Goal: Transaction & Acquisition: Purchase product/service

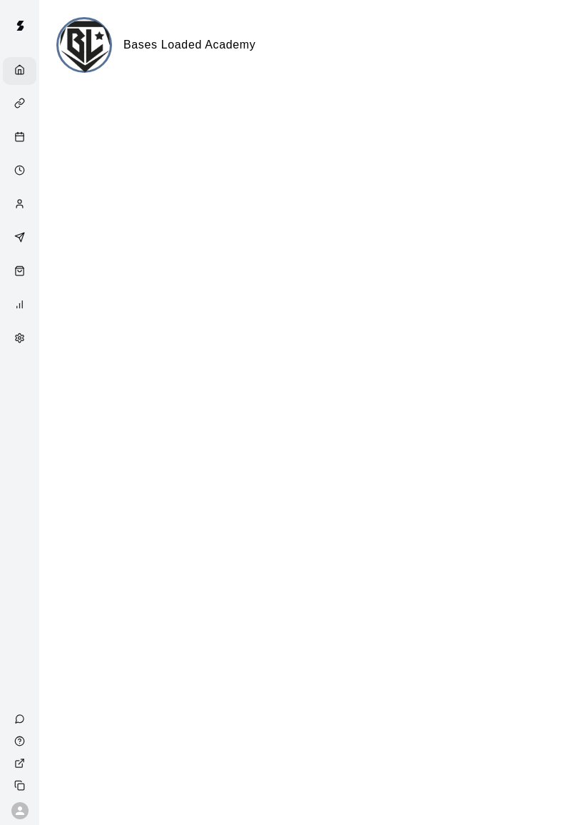
click at [18, 268] on icon "Retail" at bounding box center [20, 268] width 8 height 0
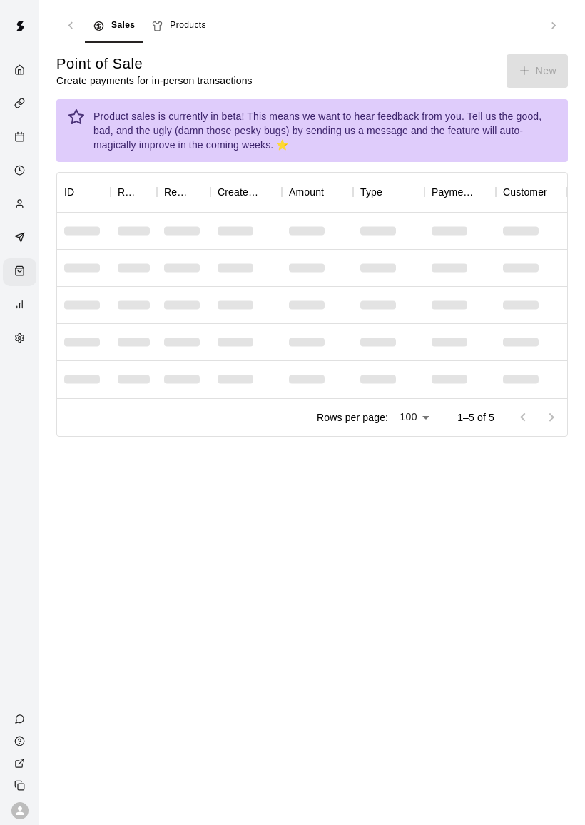
click at [543, 76] on div "Point of Sale Create payments for in-person transactions New" at bounding box center [312, 71] width 512 height 34
click at [549, 62] on div "Point of Sale Create payments for in-person transactions New" at bounding box center [312, 71] width 512 height 34
click at [552, 66] on div "Point of Sale Create payments for in-person transactions New" at bounding box center [312, 71] width 512 height 34
click at [552, 65] on div "Point of Sale Create payments for in-person transactions New" at bounding box center [312, 71] width 512 height 34
click at [528, 64] on div "Point of Sale Create payments for in-person transactions New" at bounding box center [312, 71] width 512 height 34
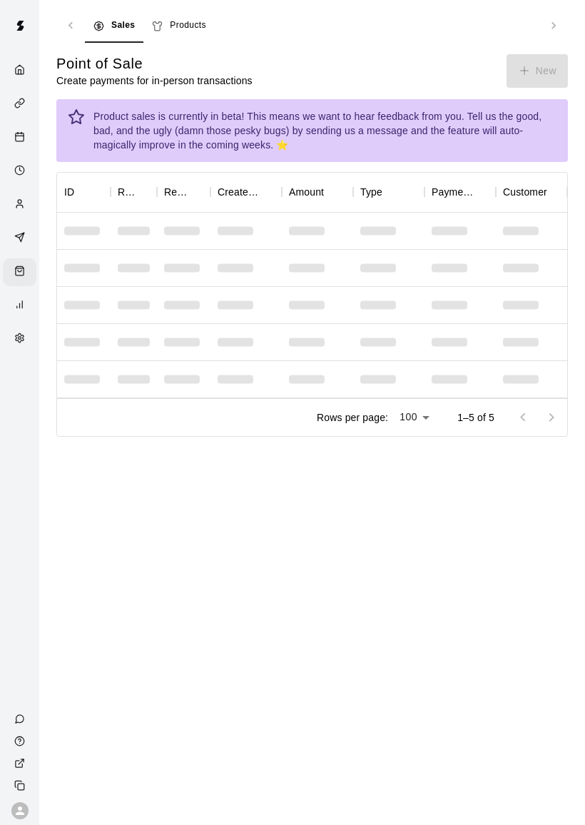
click at [528, 64] on div "Point of Sale Create payments for in-person transactions New" at bounding box center [312, 71] width 512 height 34
click at [512, 66] on div "Point of Sale Create payments for in-person transactions New" at bounding box center [312, 71] width 512 height 34
click at [511, 65] on div "Point of Sale Create payments for in-person transactions New" at bounding box center [312, 71] width 512 height 34
click at [511, 74] on div "Point of Sale Create payments for in-person transactions New" at bounding box center [312, 71] width 512 height 34
click at [530, 66] on div "Point of Sale Create payments for in-person transactions New" at bounding box center [312, 71] width 512 height 34
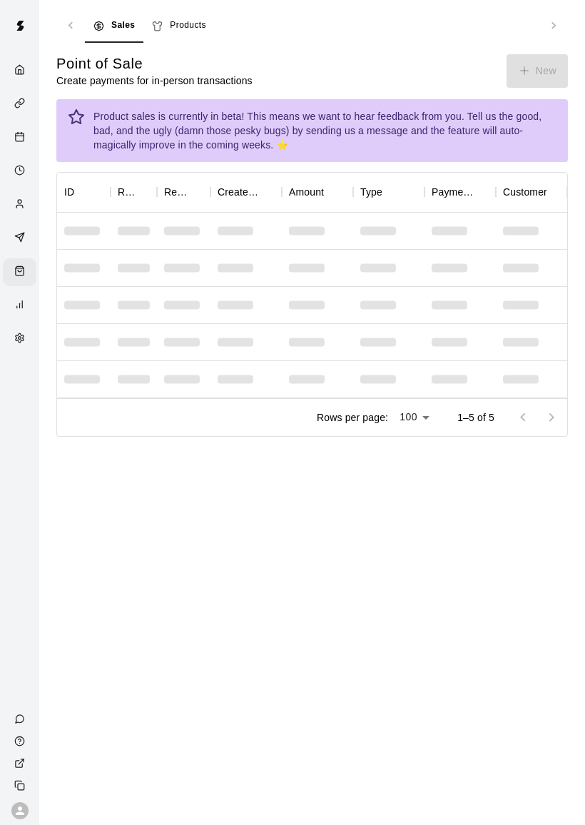
click at [529, 66] on div "Point of Sale Create payments for in-person transactions New" at bounding box center [312, 71] width 512 height 34
click at [525, 78] on div "Point of Sale Create payments for in-person transactions New" at bounding box center [312, 71] width 512 height 34
click at [524, 78] on div "Point of Sale Create payments for in-person transactions New" at bounding box center [312, 71] width 512 height 34
click at [510, 77] on div "Point of Sale Create payments for in-person transactions New" at bounding box center [312, 71] width 512 height 34
click at [508, 62] on div "Point of Sale Create payments for in-person transactions New" at bounding box center [312, 71] width 512 height 34
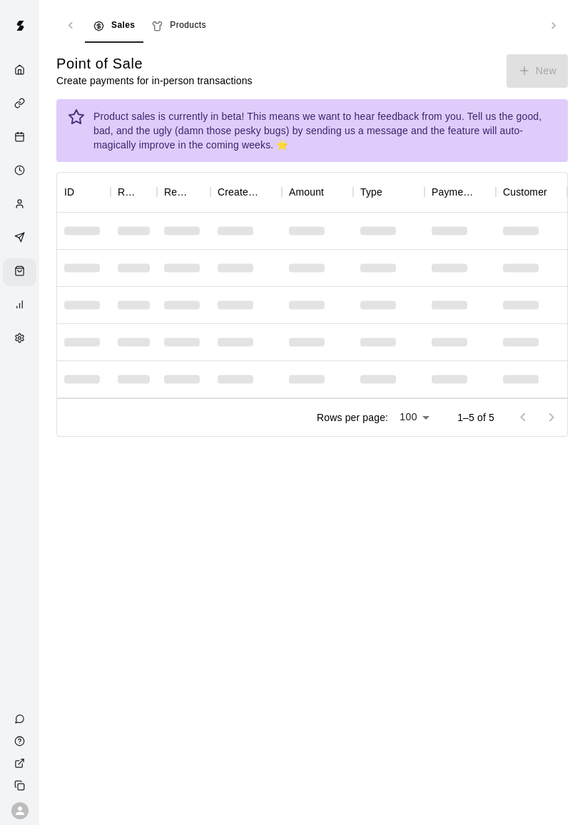
click at [510, 69] on div "Point of Sale Create payments for in-person transactions New" at bounding box center [312, 71] width 512 height 34
click at [528, 48] on main "Sales Products Point of Sale Create payments for in-person transactions New Pro…" at bounding box center [312, 223] width 512 height 428
click at [520, 84] on div "Point of Sale Create payments for in-person transactions New" at bounding box center [312, 71] width 512 height 34
click at [525, 83] on div "Point of Sale Create payments for in-person transactions New" at bounding box center [312, 71] width 512 height 34
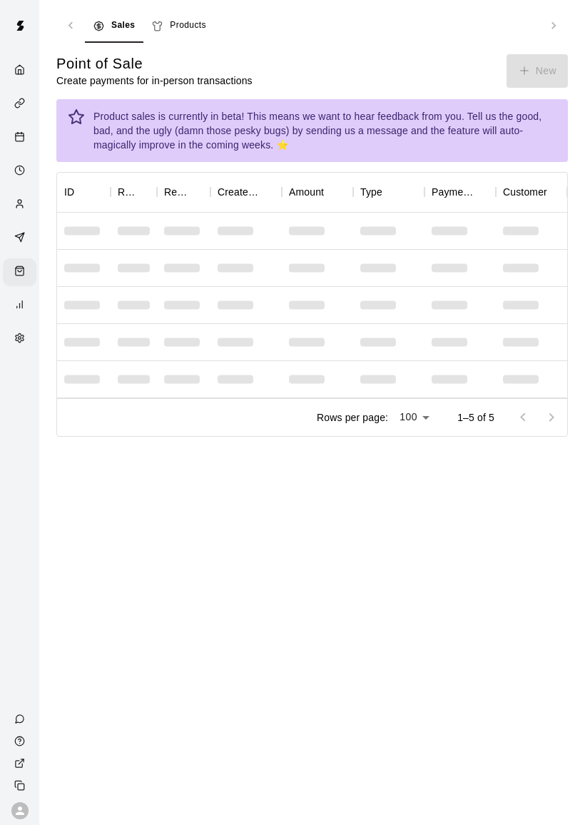
click at [513, 99] on div "Product sales is currently in beta! This means we want to hear feedback from yo…" at bounding box center [312, 130] width 512 height 63
click at [507, 99] on div "Product sales is currently in beta! This means we want to hear feedback from yo…" at bounding box center [312, 130] width 512 height 63
click at [533, 69] on button "New" at bounding box center [537, 71] width 61 height 34
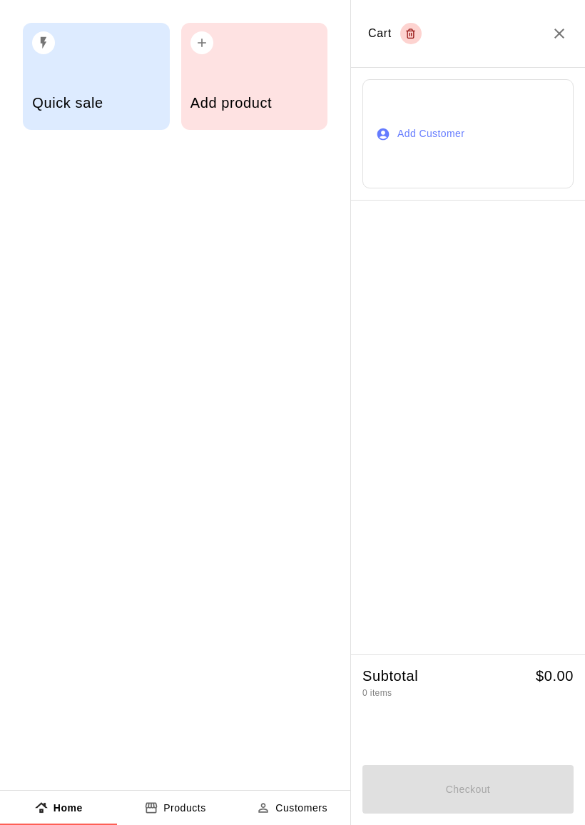
click at [276, 86] on div "Add product" at bounding box center [255, 104] width 128 height 51
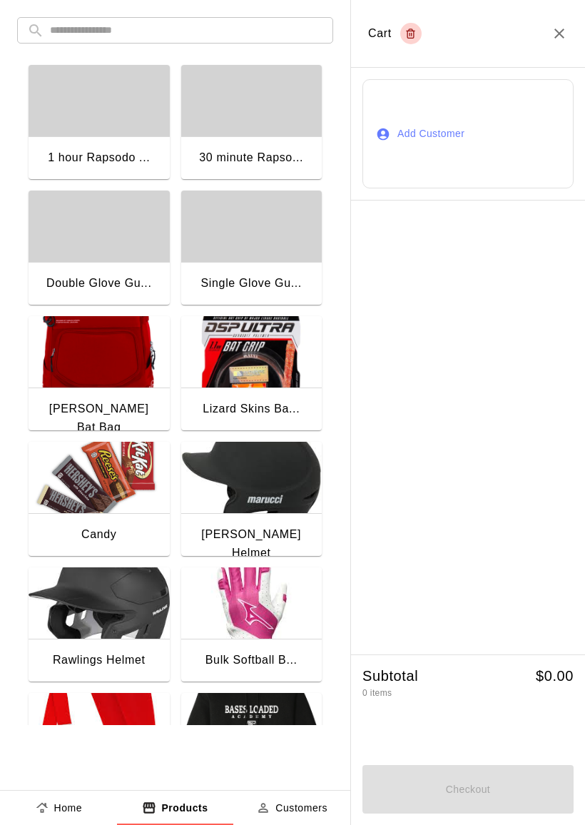
click at [101, 473] on img "button" at bounding box center [99, 477] width 141 height 71
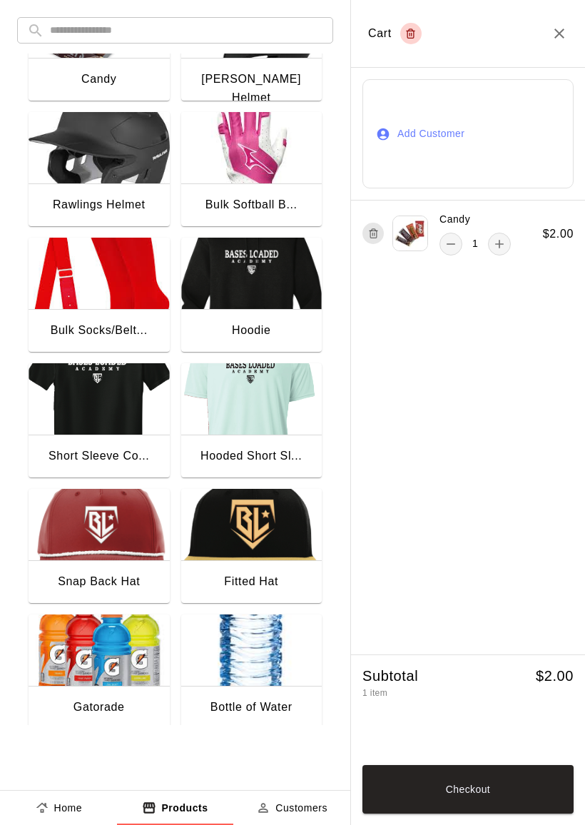
scroll to position [455, 0]
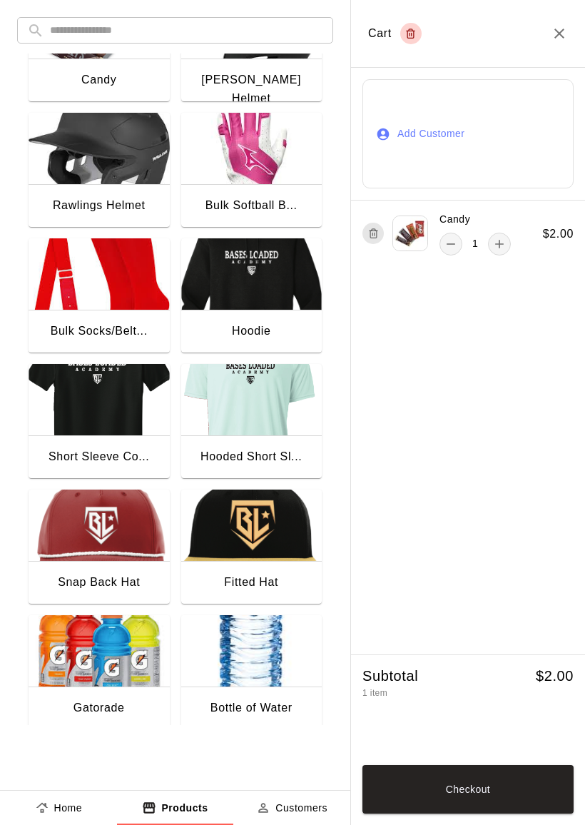
click at [98, 672] on img "button" at bounding box center [99, 650] width 141 height 71
click at [484, 788] on button "Checkout" at bounding box center [468, 789] width 211 height 49
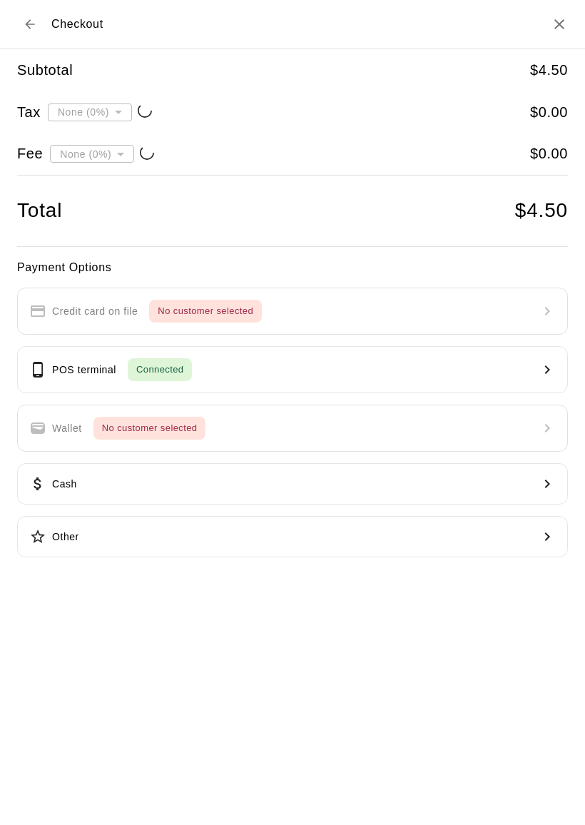
type input "**********"
click at [438, 358] on button "POS terminal Connected" at bounding box center [292, 369] width 551 height 47
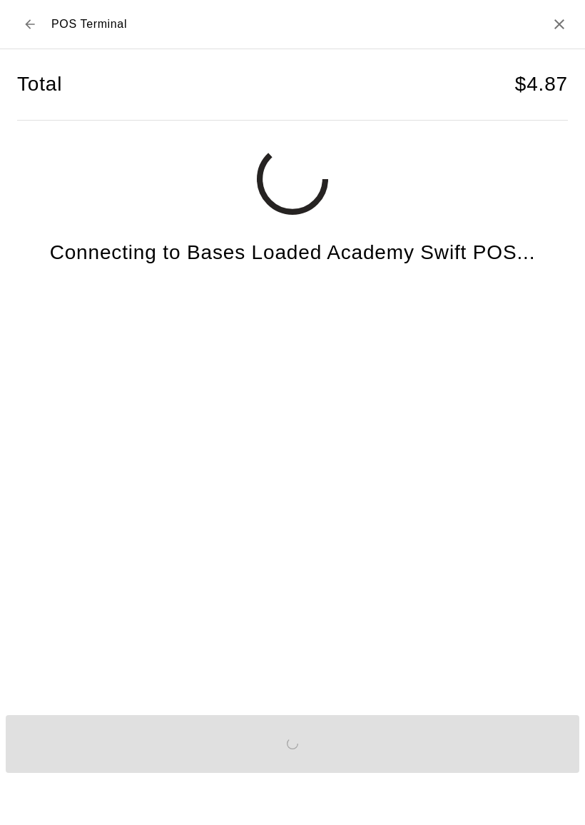
click at [488, 779] on div "Send to POS" at bounding box center [292, 744] width 585 height 69
click at [521, 773] on button "Send to POS" at bounding box center [293, 744] width 574 height 58
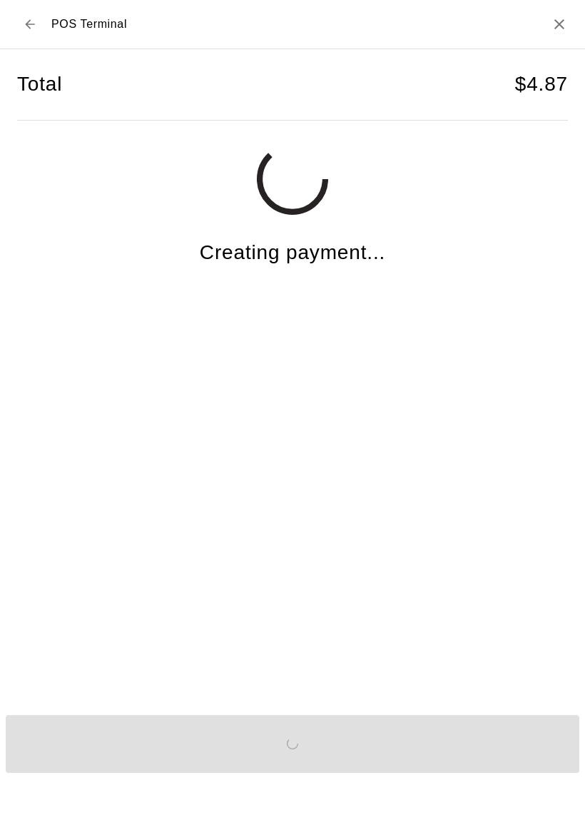
click at [527, 779] on div "Send to POS" at bounding box center [292, 744] width 585 height 69
click at [516, 779] on div "Send to POS" at bounding box center [292, 744] width 585 height 69
click at [515, 760] on div "Send to POS" at bounding box center [292, 744] width 585 height 69
click at [511, 756] on div "Send to POS" at bounding box center [292, 744] width 585 height 69
click at [511, 755] on div "Send to POS" at bounding box center [292, 744] width 585 height 69
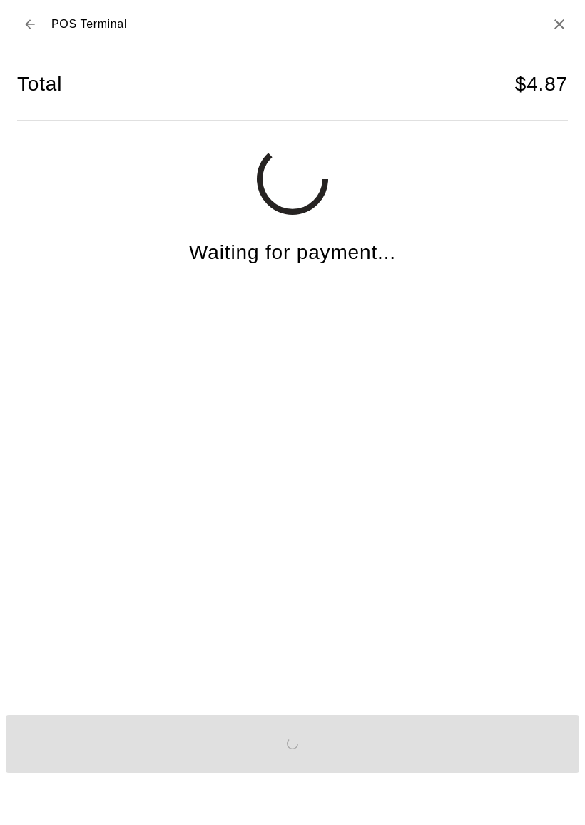
click at [513, 745] on div "Send to POS" at bounding box center [292, 744] width 585 height 69
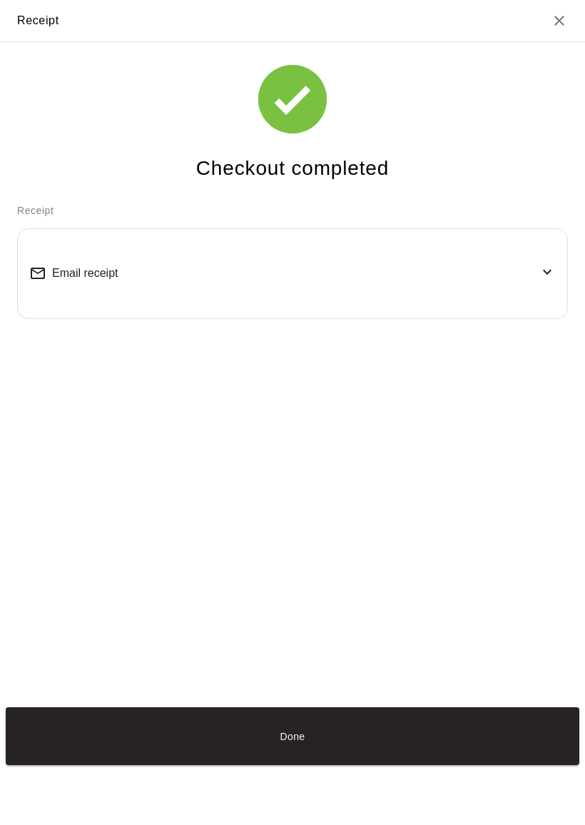
click at [499, 743] on button "Done" at bounding box center [293, 736] width 574 height 58
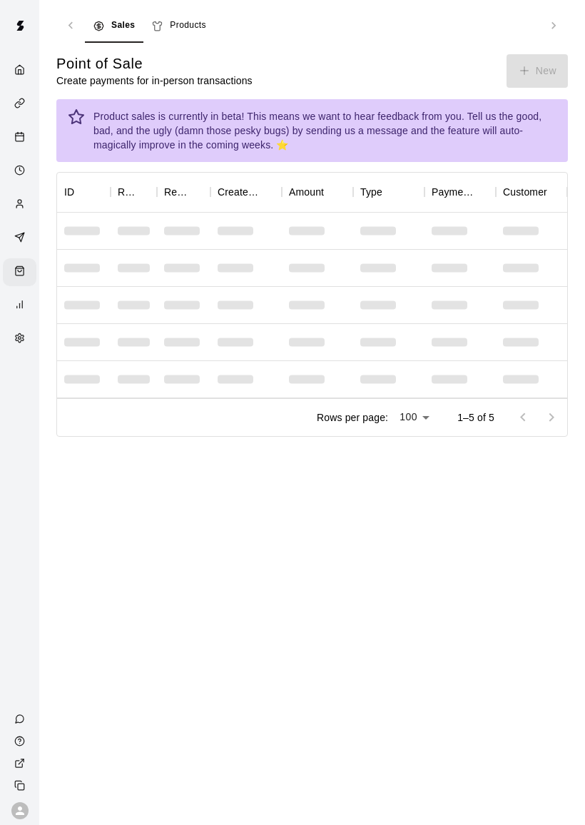
click at [512, 477] on html "Sales Products Point of Sale Create payments for in-person transactions New Pro…" at bounding box center [292, 238] width 585 height 477
click at [520, 59] on button "New" at bounding box center [537, 71] width 61 height 34
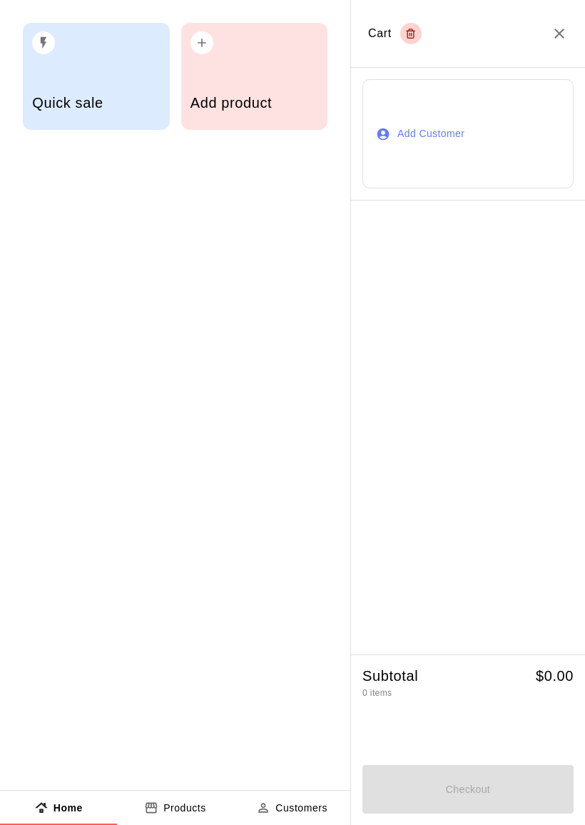
click at [266, 89] on div "Add product" at bounding box center [255, 104] width 128 height 51
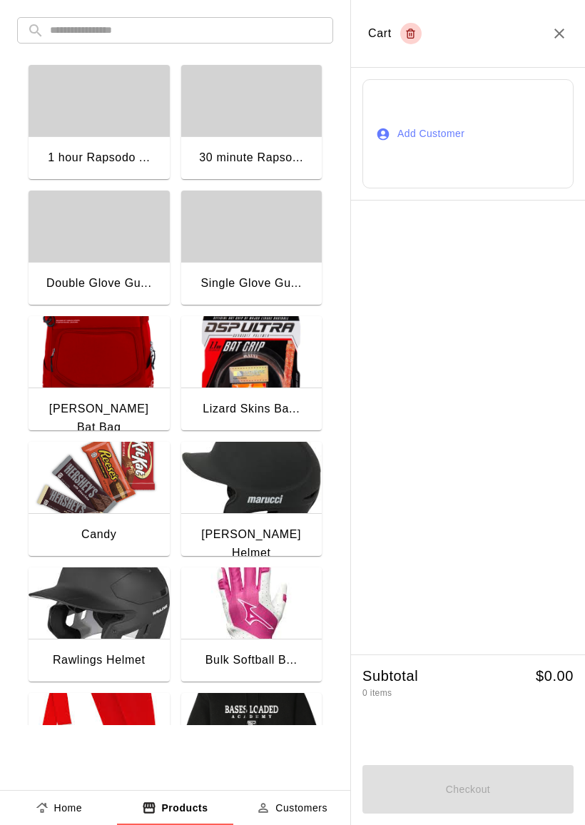
click at [119, 488] on img "button" at bounding box center [99, 477] width 141 height 71
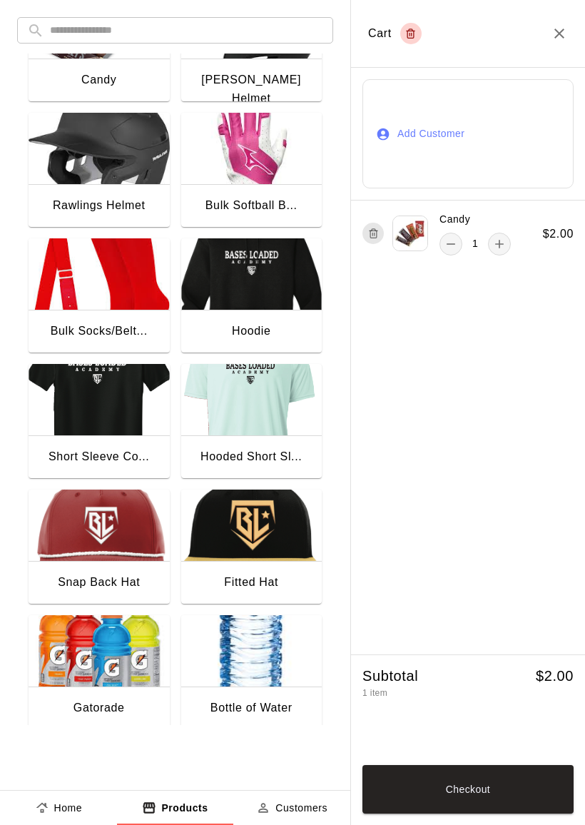
click at [91, 682] on img "button" at bounding box center [99, 650] width 141 height 71
click at [443, 780] on button "Checkout" at bounding box center [468, 789] width 211 height 49
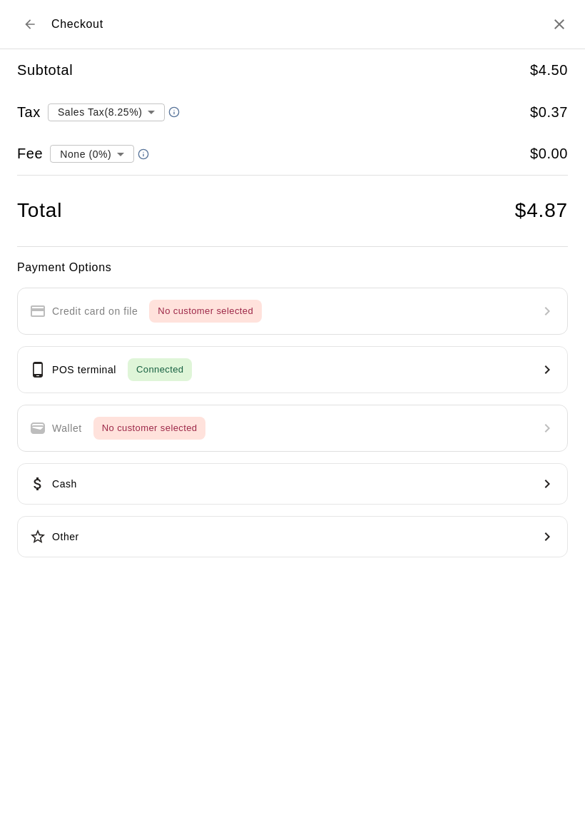
click at [140, 369] on span "Connected" at bounding box center [160, 370] width 64 height 16
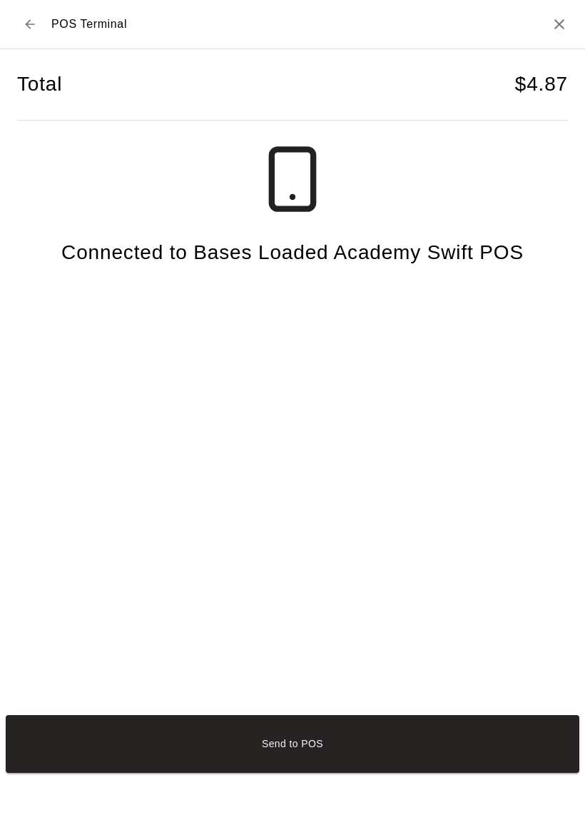
click at [508, 752] on button "Send to POS" at bounding box center [293, 744] width 574 height 58
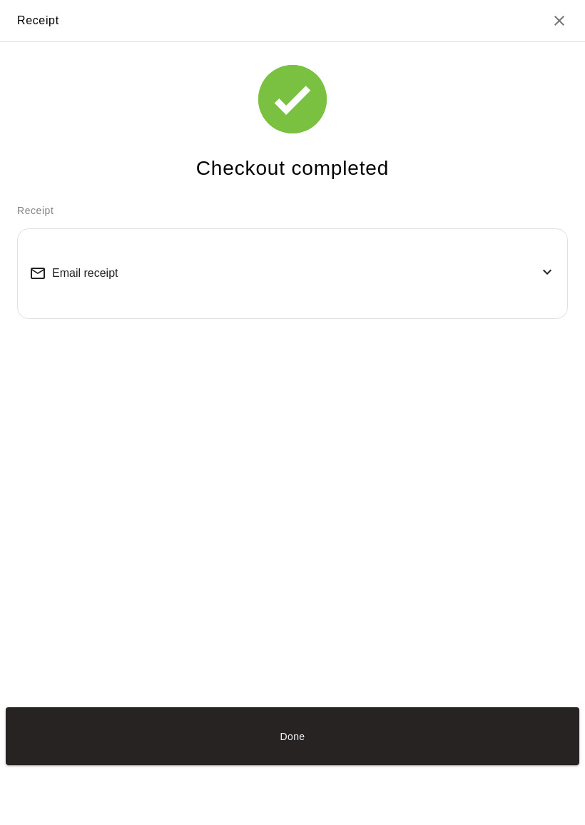
click at [483, 759] on button "Done" at bounding box center [293, 736] width 574 height 58
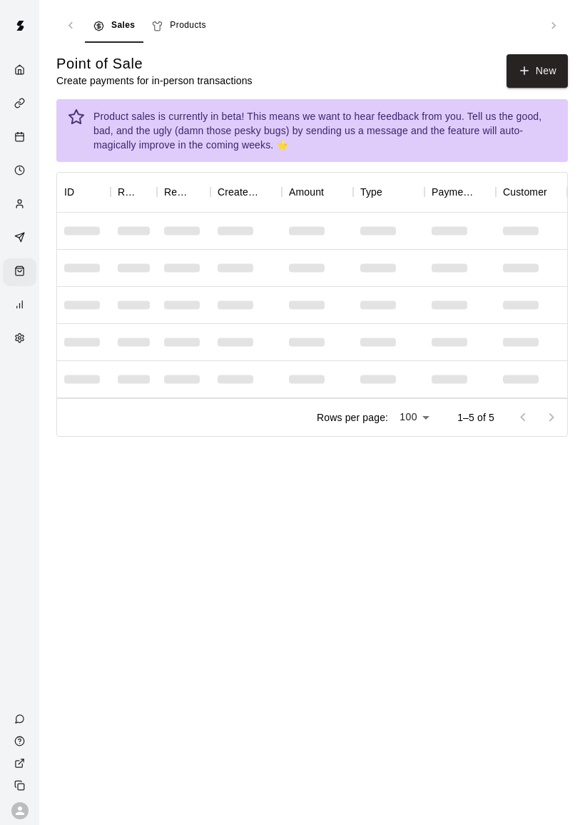
click at [520, 74] on icon "button" at bounding box center [524, 70] width 13 height 13
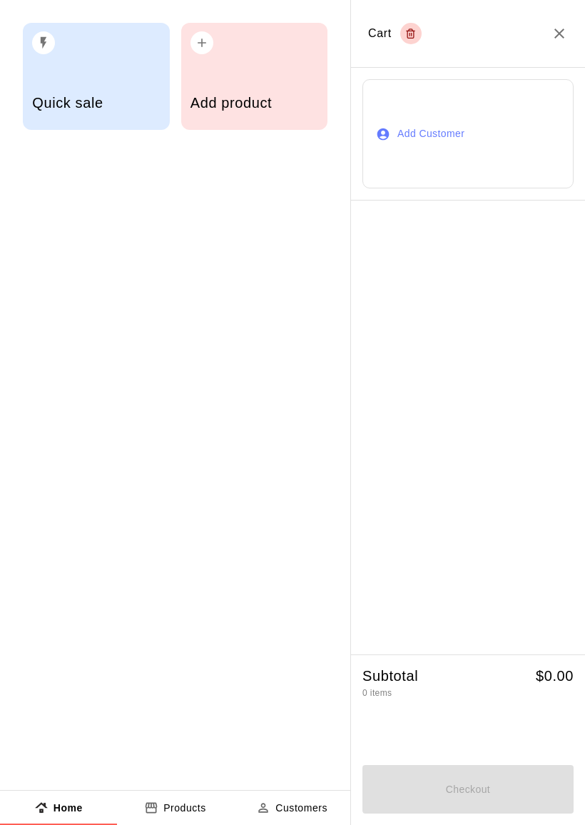
click at [261, 97] on h5 "Add product" at bounding box center [255, 103] width 128 height 19
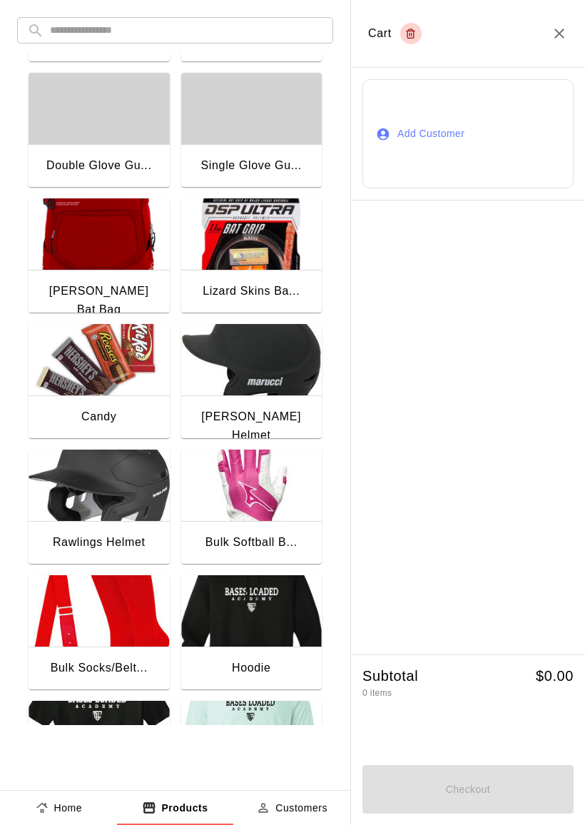
scroll to position [97, 0]
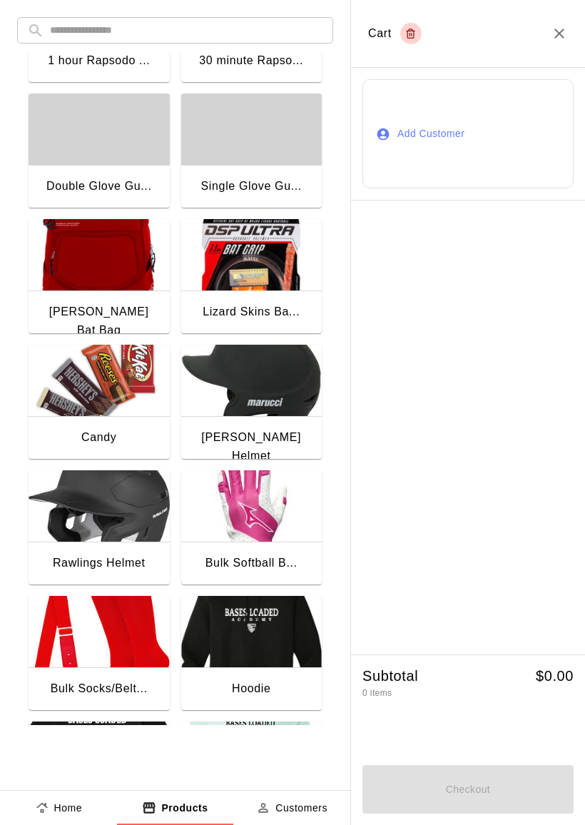
click at [74, 382] on img "button" at bounding box center [99, 380] width 141 height 71
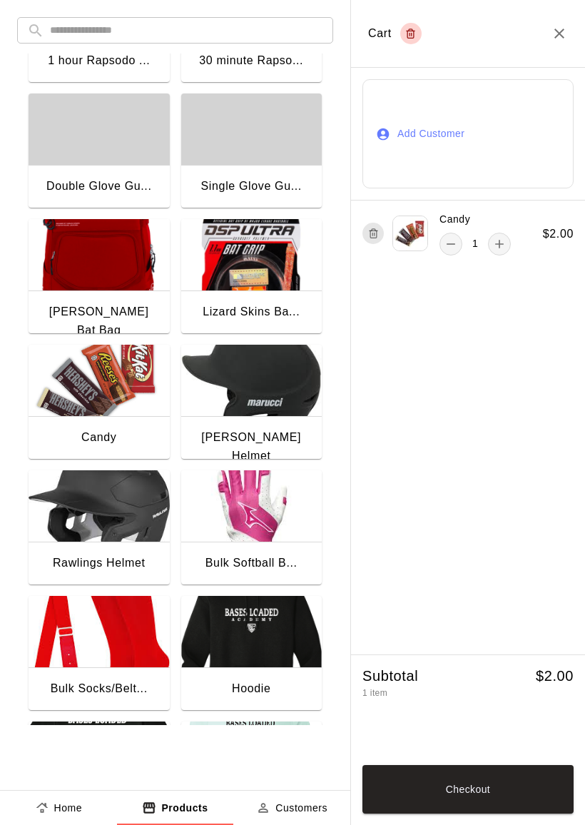
click at [92, 384] on img "button" at bounding box center [99, 380] width 141 height 71
click at [415, 796] on button "Checkout" at bounding box center [468, 789] width 211 height 49
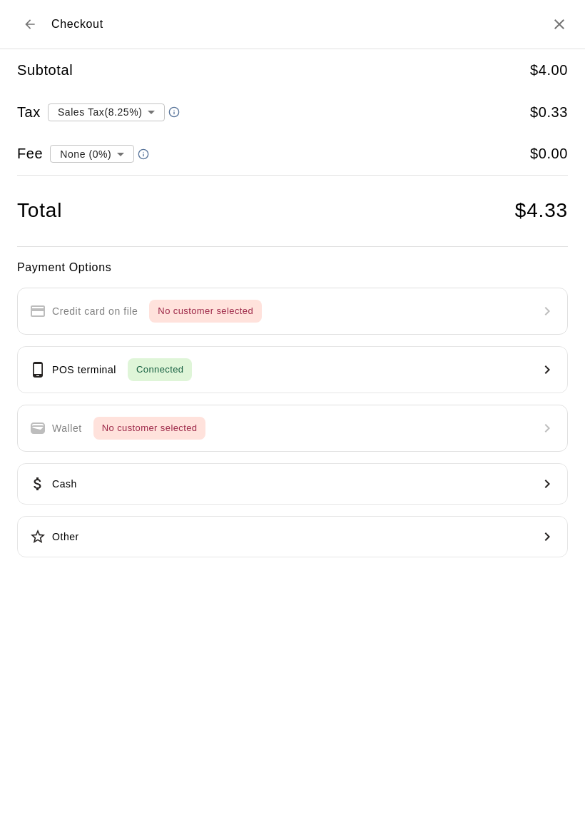
click at [49, 352] on button "POS terminal Connected" at bounding box center [292, 369] width 551 height 47
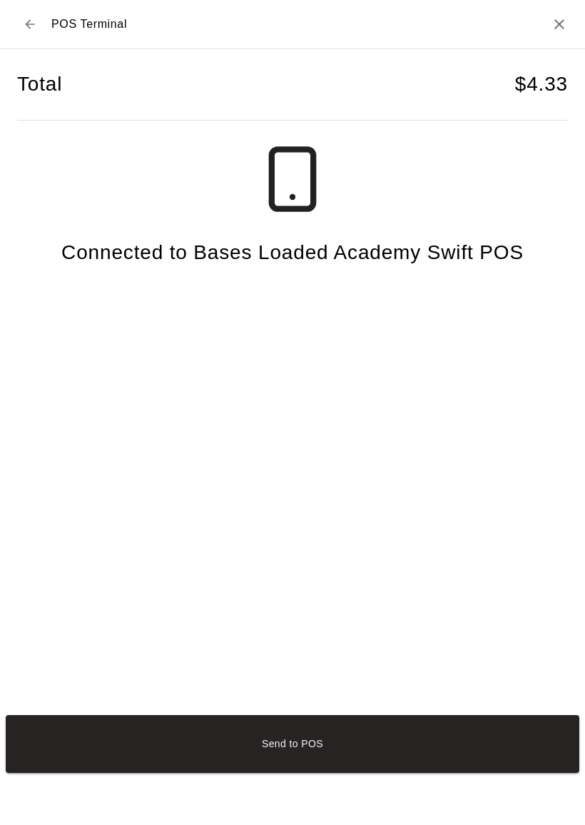
click at [130, 773] on button "Send to POS" at bounding box center [293, 744] width 574 height 58
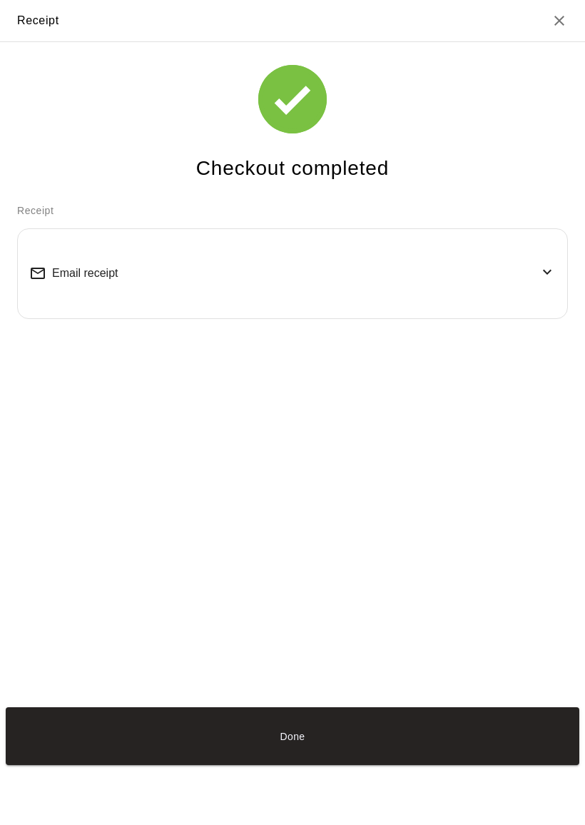
click at [203, 765] on button "Done" at bounding box center [293, 736] width 574 height 58
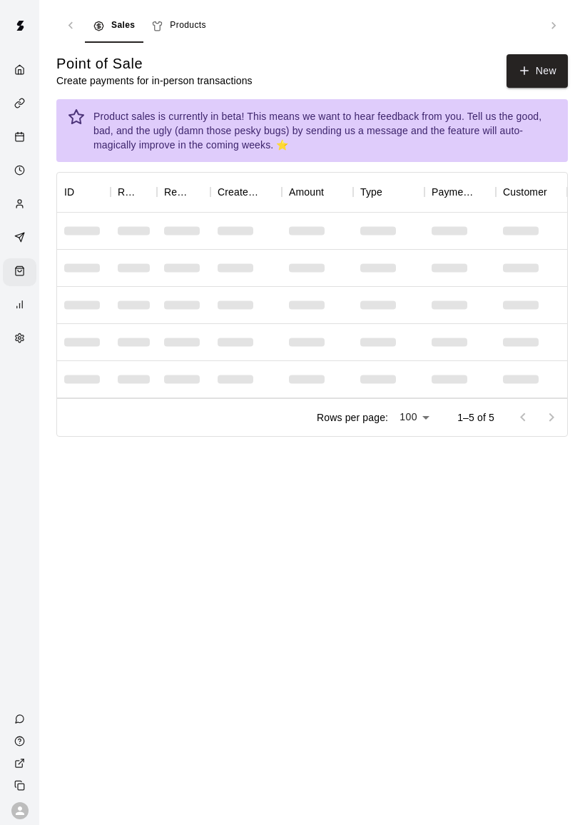
click at [538, 56] on button "New" at bounding box center [537, 71] width 61 height 34
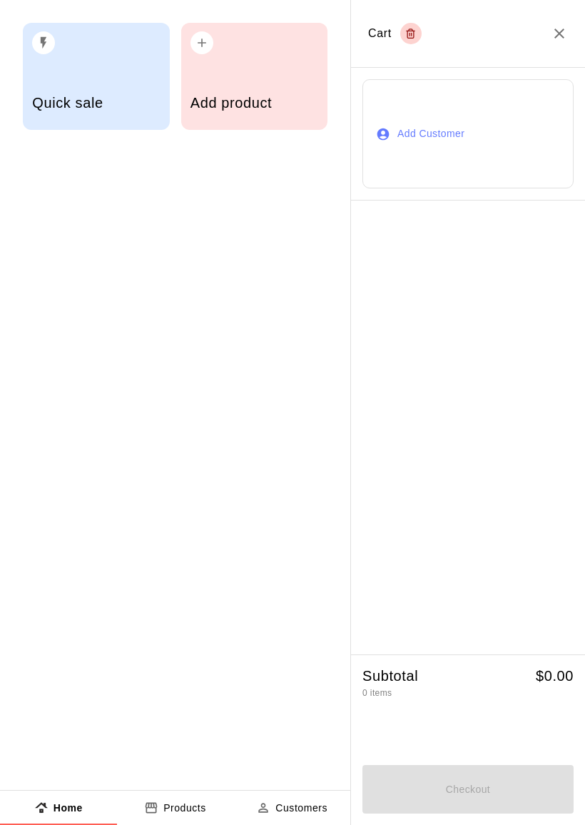
click at [226, 71] on div "Add product" at bounding box center [254, 76] width 147 height 107
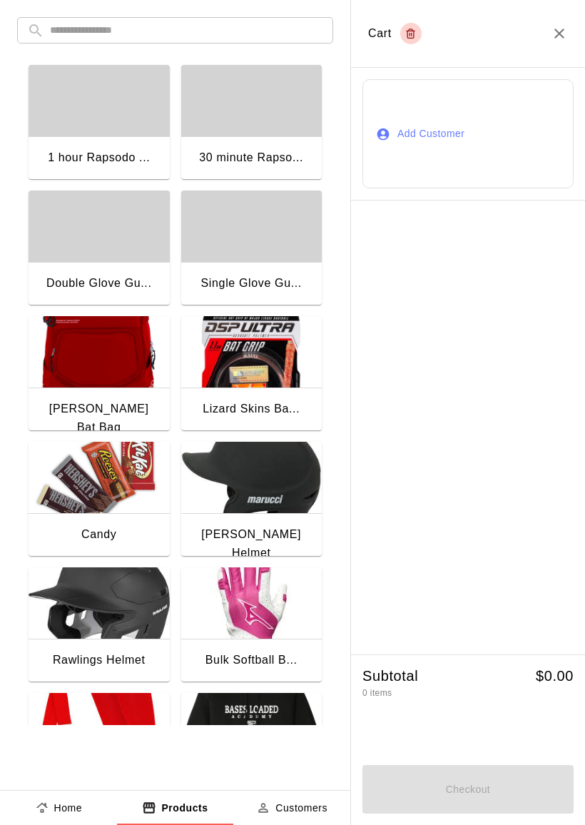
click at [89, 483] on img "button" at bounding box center [99, 477] width 141 height 71
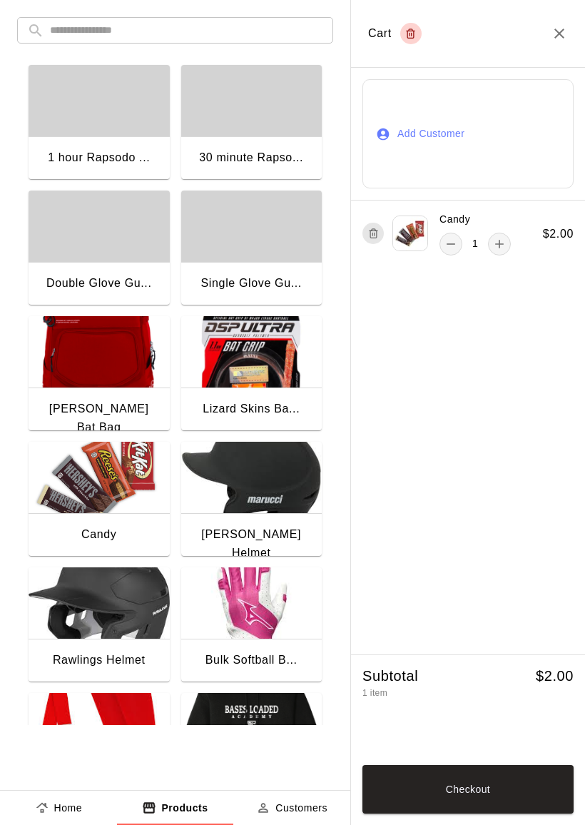
click at [92, 488] on img "button" at bounding box center [99, 477] width 141 height 71
click at [96, 488] on img "button" at bounding box center [99, 477] width 141 height 71
click at [98, 487] on img "button" at bounding box center [99, 477] width 141 height 71
click at [102, 485] on img "button" at bounding box center [99, 477] width 141 height 71
click at [532, 785] on button "Checkout" at bounding box center [468, 789] width 211 height 49
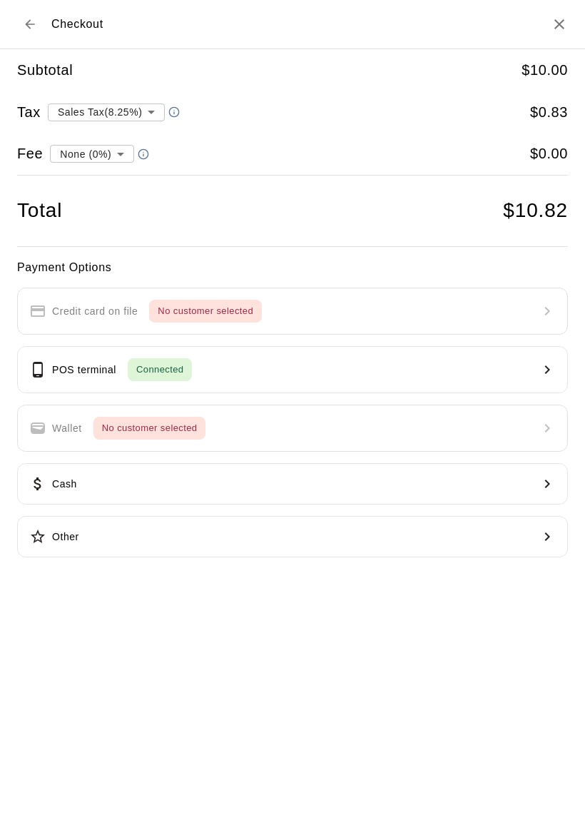
click at [561, 26] on icon "Close" at bounding box center [560, 24] width 10 height 10
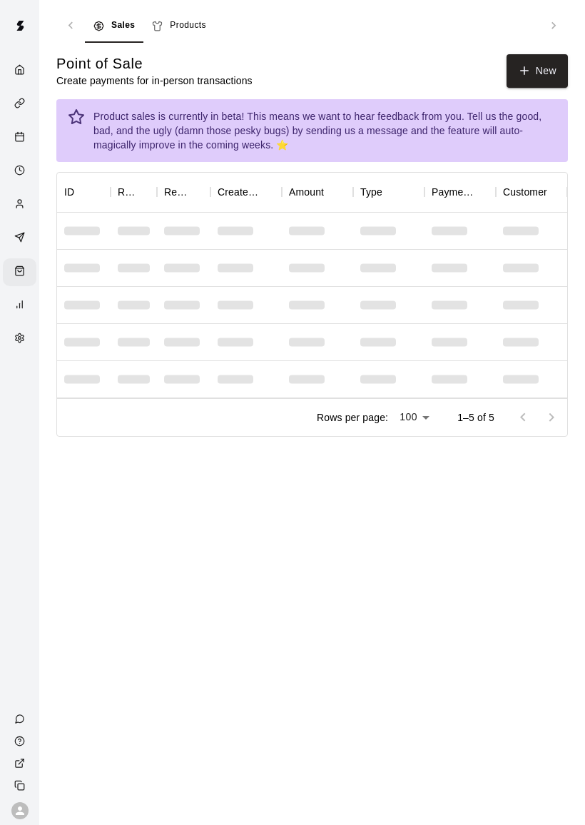
click at [543, 79] on button "New" at bounding box center [537, 71] width 61 height 34
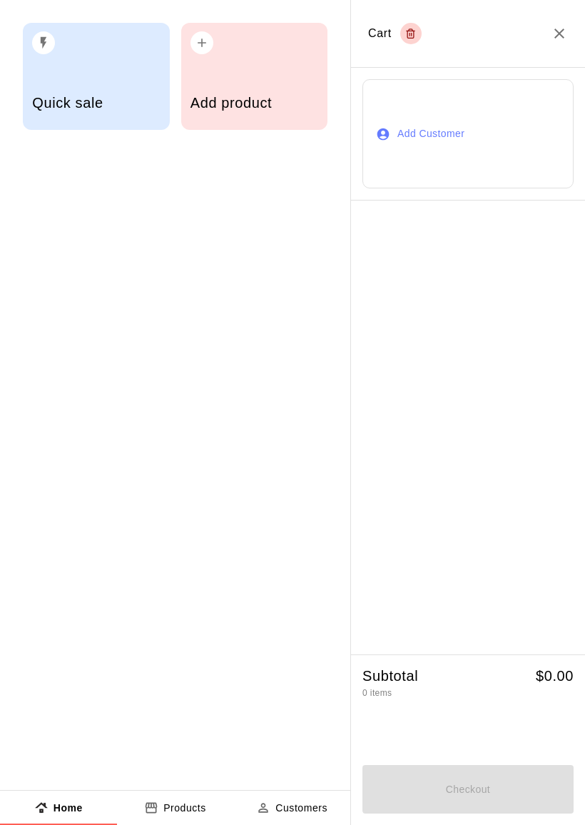
click at [287, 94] on div "Add product" at bounding box center [255, 104] width 128 height 51
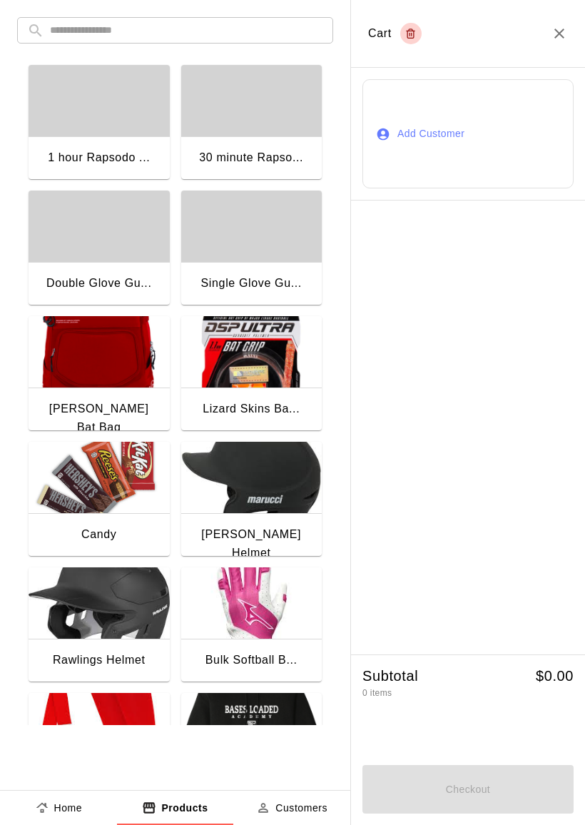
click at [68, 484] on img "button" at bounding box center [99, 477] width 141 height 71
click at [523, 794] on button "Checkout" at bounding box center [468, 789] width 211 height 49
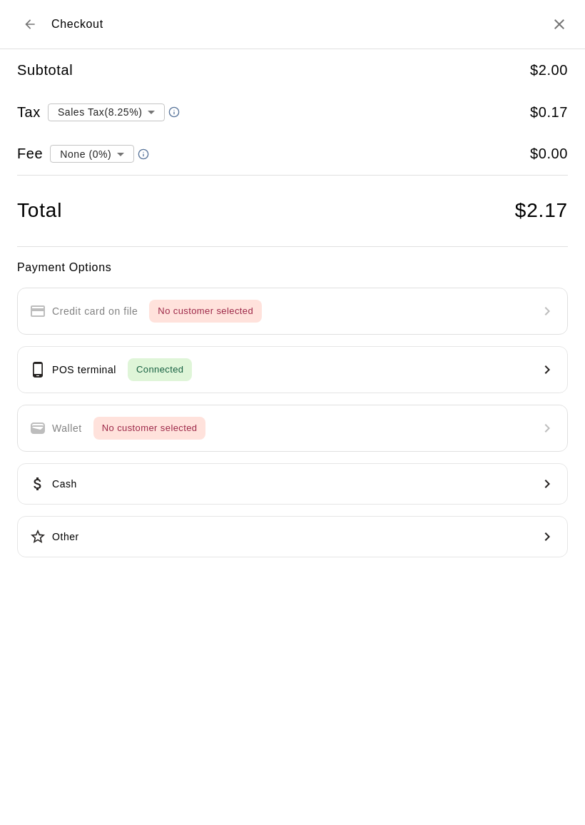
click at [568, 25] on icon "Close" at bounding box center [559, 24] width 17 height 17
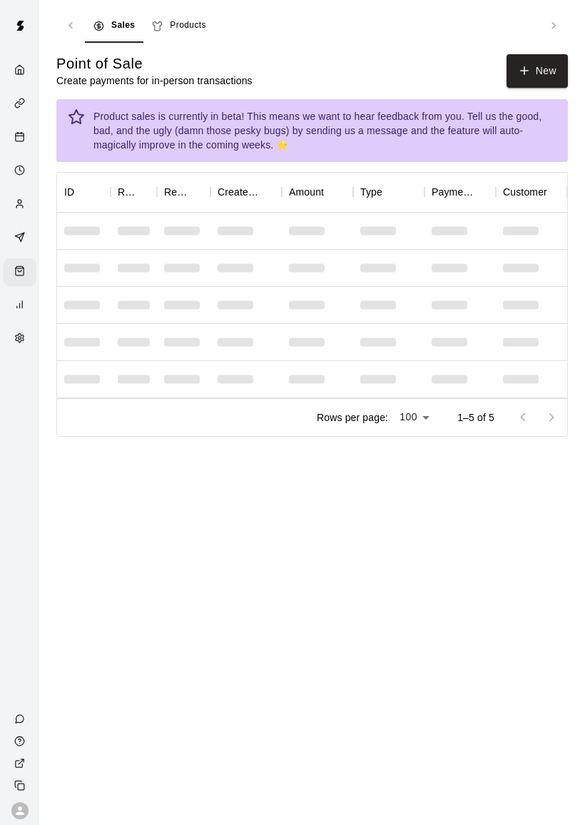
click at [536, 61] on button "New" at bounding box center [537, 71] width 61 height 34
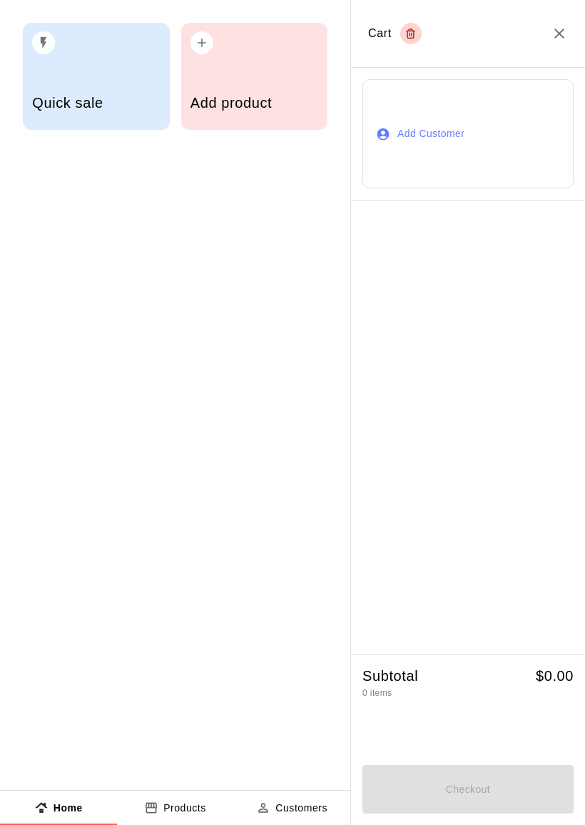
click at [272, 80] on div "Add product" at bounding box center [255, 104] width 128 height 51
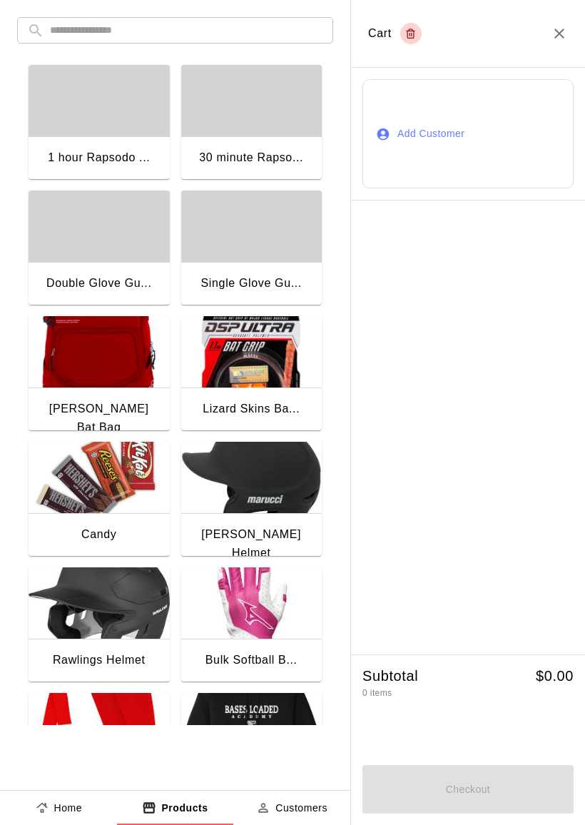
click at [78, 485] on img "button" at bounding box center [99, 477] width 141 height 71
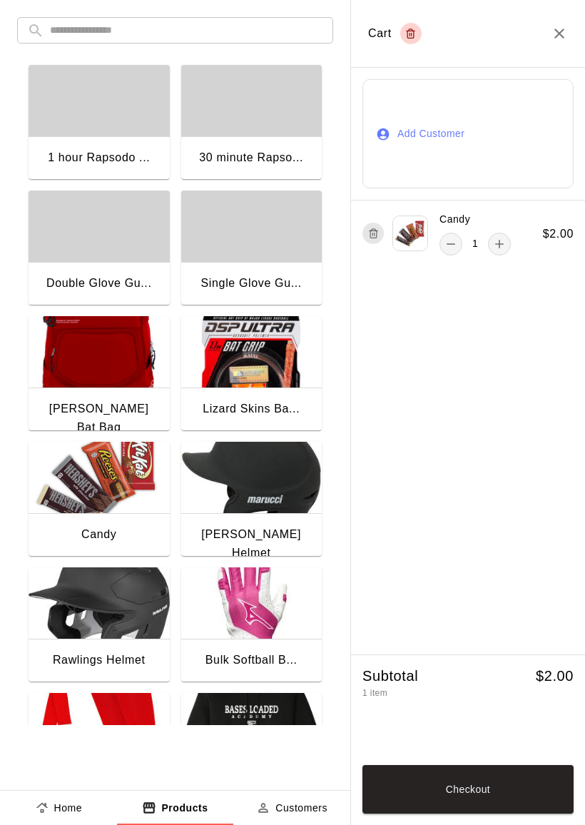
click at [88, 472] on img "button" at bounding box center [99, 477] width 141 height 71
click at [509, 789] on button "Checkout" at bounding box center [468, 789] width 211 height 49
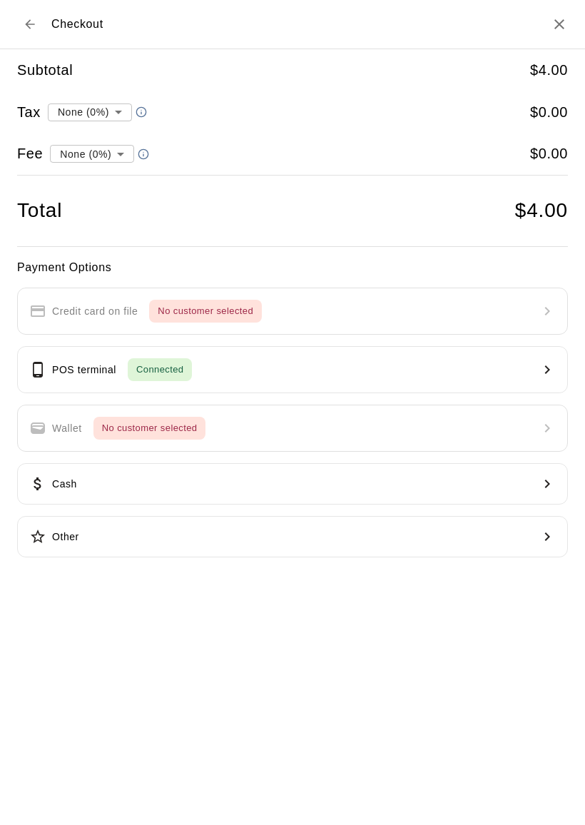
type input "**********"
click at [558, 28] on icon "Close" at bounding box center [559, 24] width 17 height 17
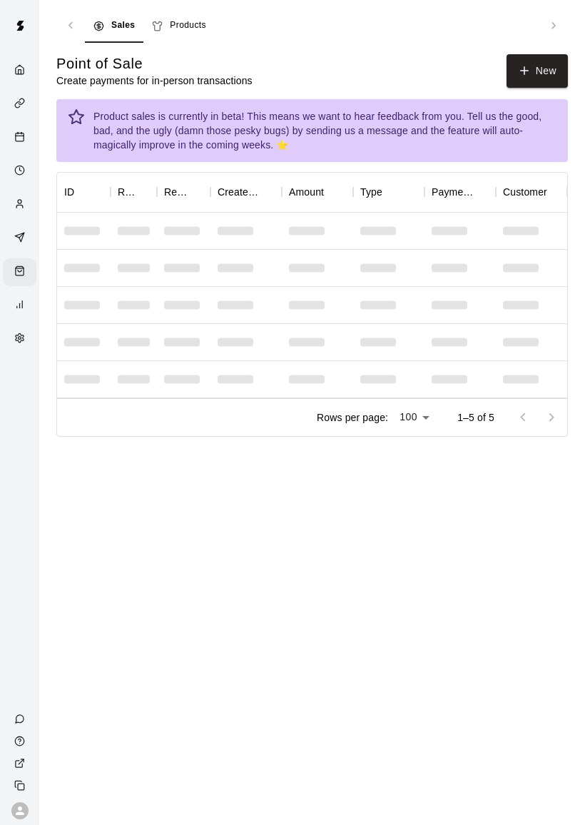
click at [554, 66] on button "New" at bounding box center [537, 71] width 61 height 34
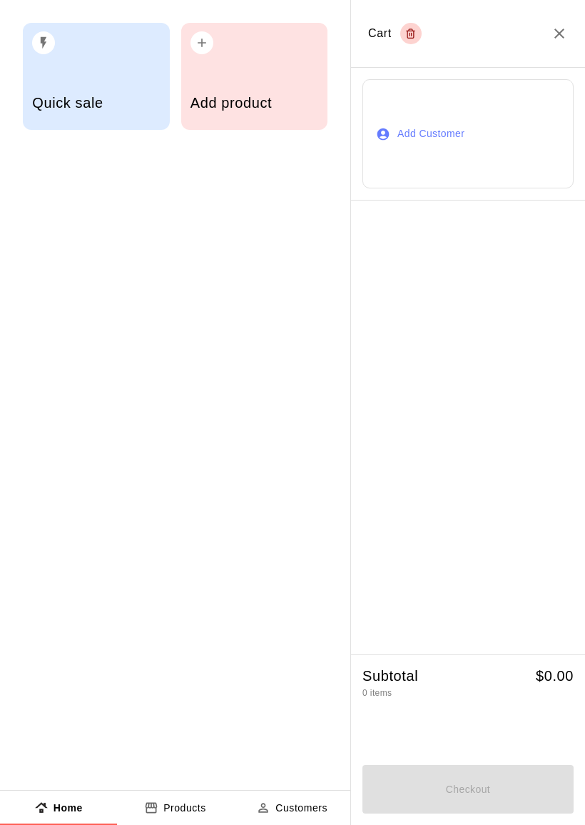
click at [264, 89] on div "Add product" at bounding box center [255, 104] width 128 height 51
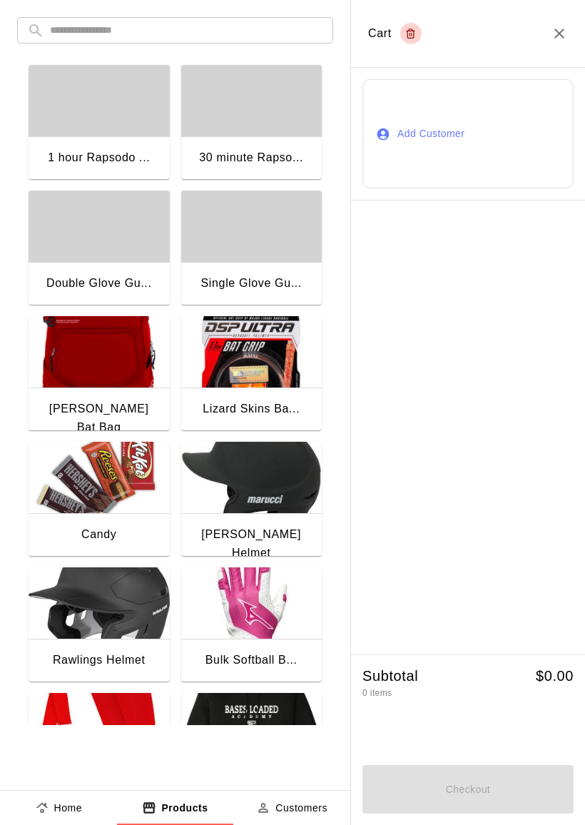
click at [74, 484] on img "button" at bounding box center [99, 477] width 141 height 71
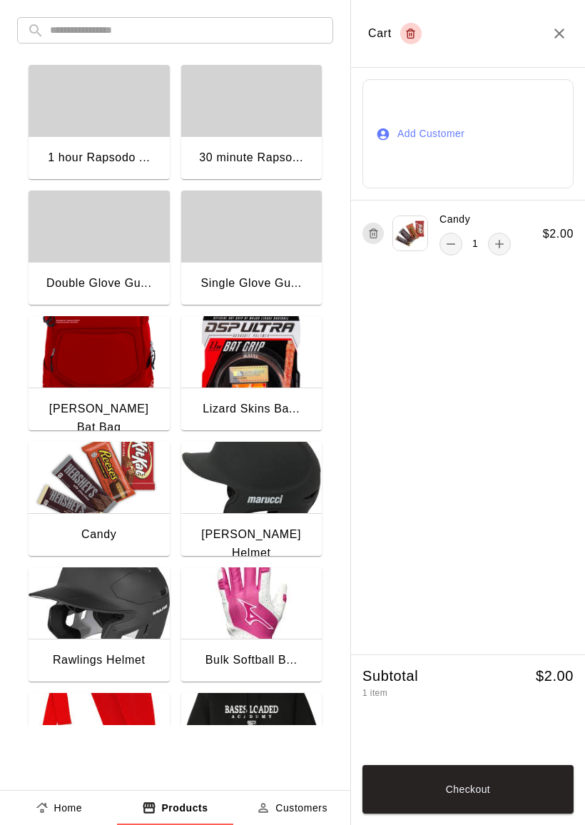
click at [505, 241] on icon "add" at bounding box center [500, 244] width 14 height 14
click at [443, 251] on button "remove" at bounding box center [451, 244] width 23 height 23
click at [494, 254] on button "add" at bounding box center [499, 244] width 23 height 23
click at [465, 751] on div "Subtotal 2 items $ 4.00" at bounding box center [468, 714] width 211 height 94
click at [437, 248] on div "Candy 2" at bounding box center [437, 234] width 148 height 44
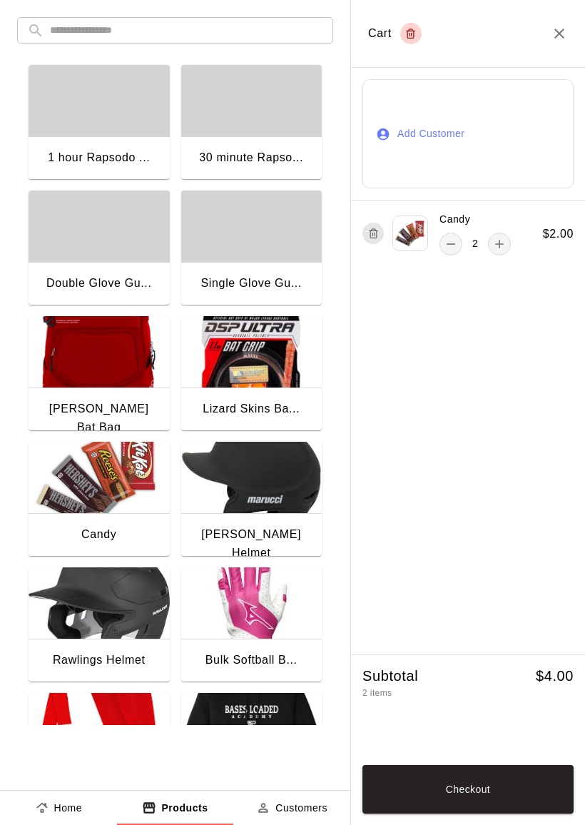
click at [261, 672] on button "button" at bounding box center [247, 684] width 29 height 24
type input "*"
click at [353, 770] on button "Save" at bounding box center [336, 777] width 33 height 15
click at [522, 800] on button "Checkout" at bounding box center [468, 789] width 211 height 49
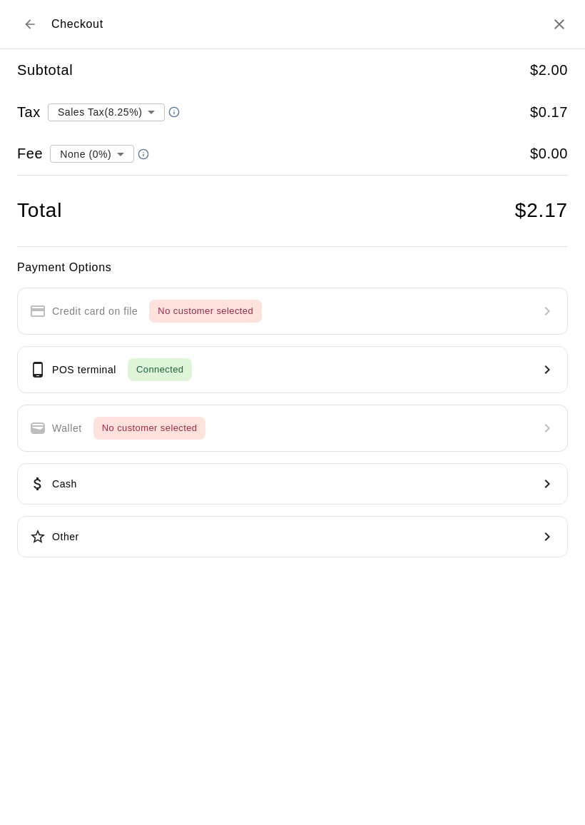
click at [538, 374] on button "POS terminal Connected" at bounding box center [292, 369] width 551 height 47
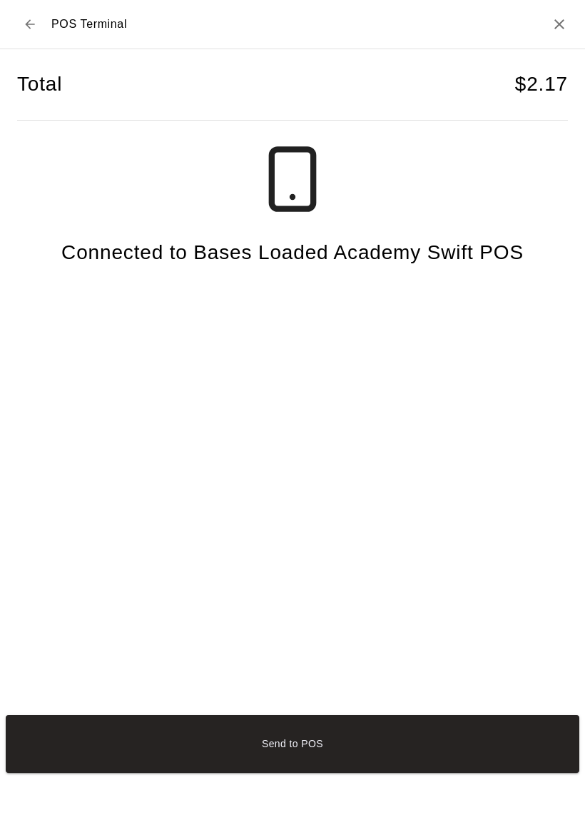
click at [502, 771] on button "Send to POS" at bounding box center [293, 744] width 574 height 58
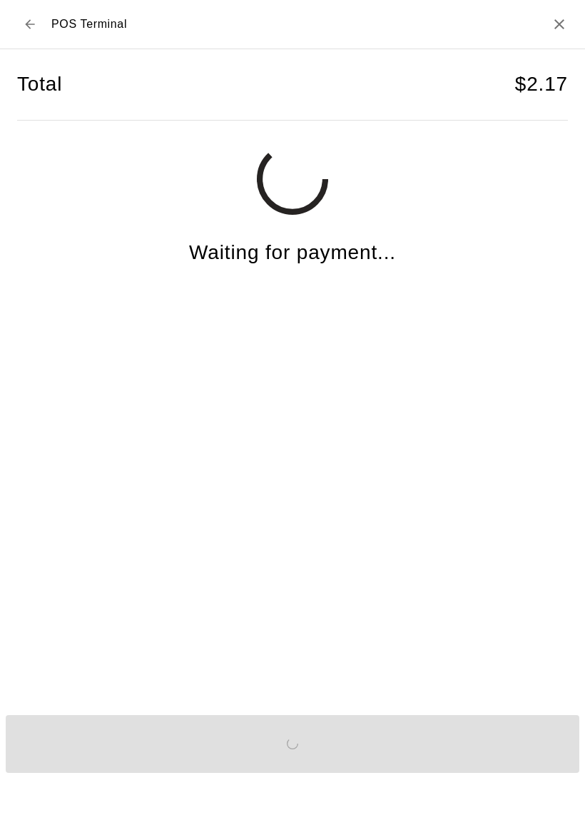
click at [552, 39] on h2 "POS Terminal" at bounding box center [292, 24] width 585 height 49
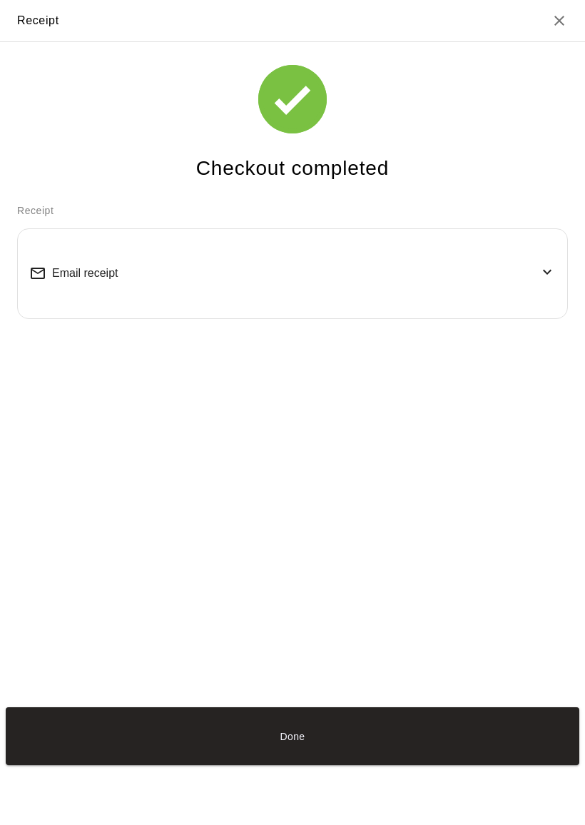
click at [470, 765] on button "Done" at bounding box center [293, 736] width 574 height 58
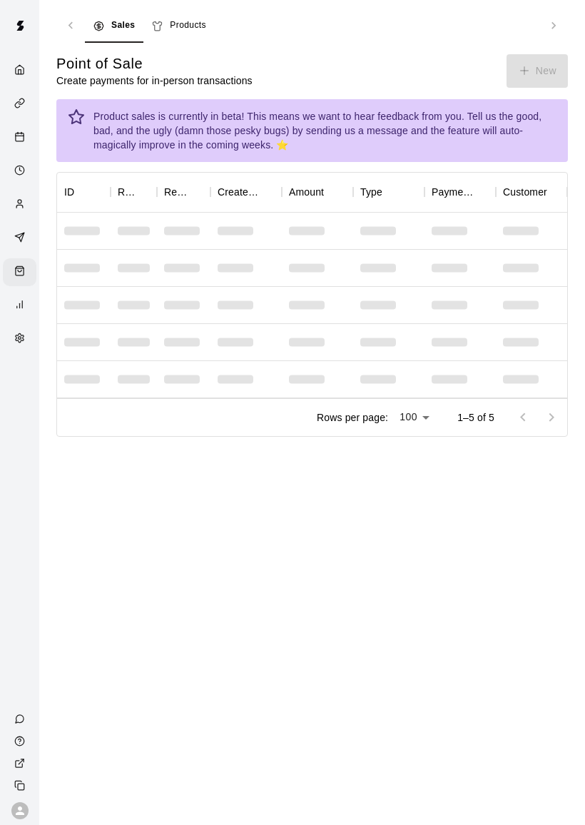
click at [549, 54] on main "Sales Products Point of Sale Create payments for in-person transactions New Pro…" at bounding box center [312, 223] width 512 height 428
click at [537, 65] on div "Point of Sale Create payments for in-person transactions New" at bounding box center [312, 71] width 512 height 34
click at [523, 74] on div "Point of Sale Create payments for in-person transactions New" at bounding box center [312, 71] width 512 height 34
click at [531, 86] on div "Point of Sale Create payments for in-person transactions New" at bounding box center [312, 71] width 512 height 34
click at [530, 40] on div "Sales Products" at bounding box center [312, 26] width 455 height 34
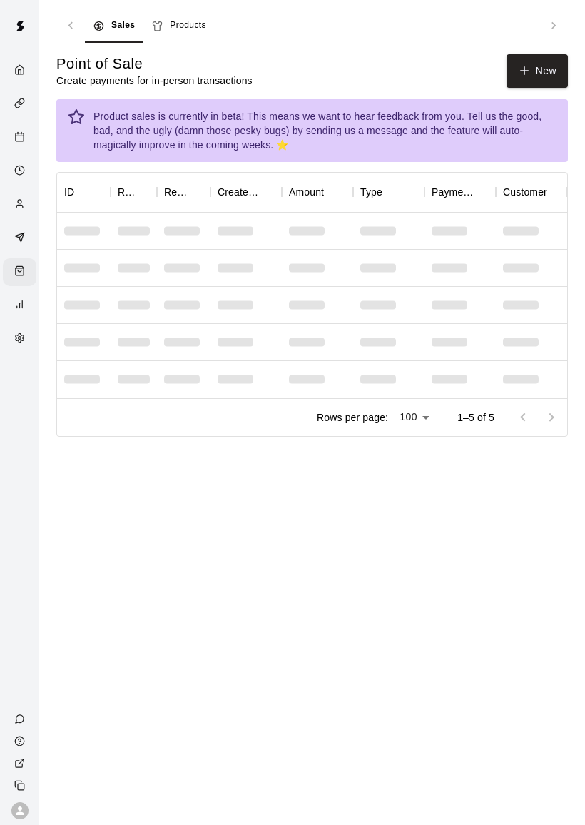
click at [563, 6] on main "Sales Products Point of Sale Create payments for in-person transactions New Pro…" at bounding box center [312, 238] width 546 height 477
click at [524, 69] on icon "button" at bounding box center [524, 70] width 13 height 13
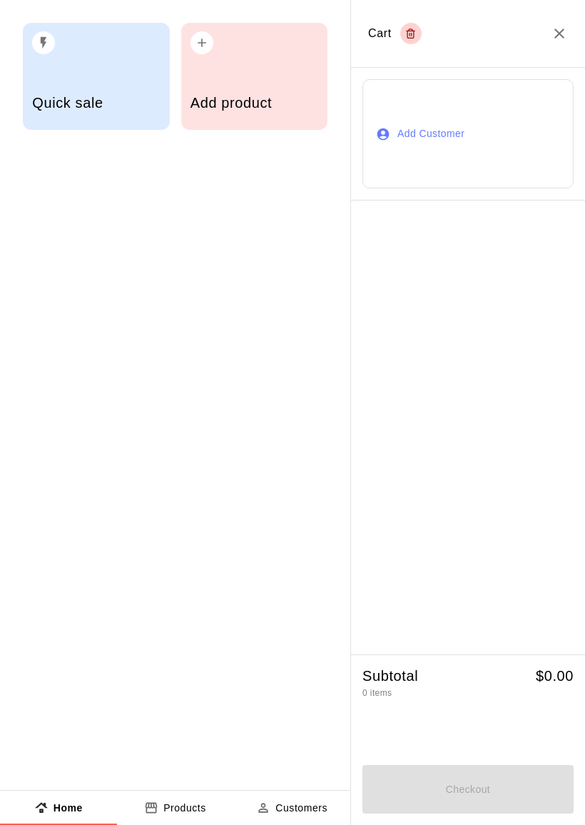
click at [231, 18] on div "Quick sale Add product" at bounding box center [175, 76] width 350 height 153
click at [231, 51] on div "button" at bounding box center [255, 38] width 128 height 31
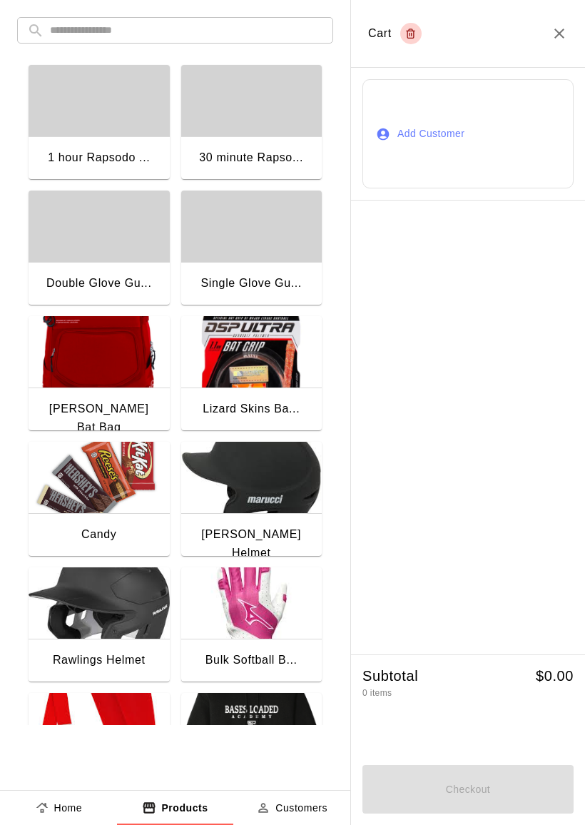
click at [85, 484] on img "button" at bounding box center [99, 477] width 141 height 71
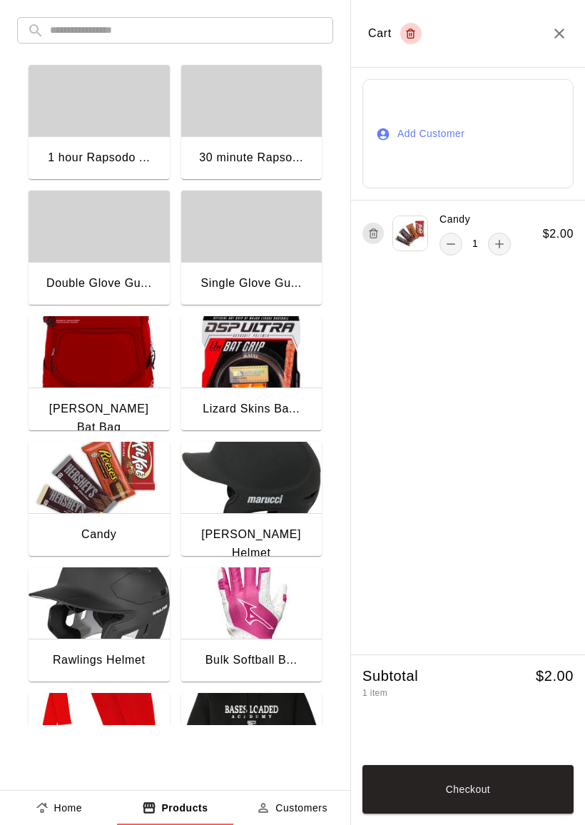
click at [410, 128] on button "Add Customer" at bounding box center [468, 133] width 211 height 109
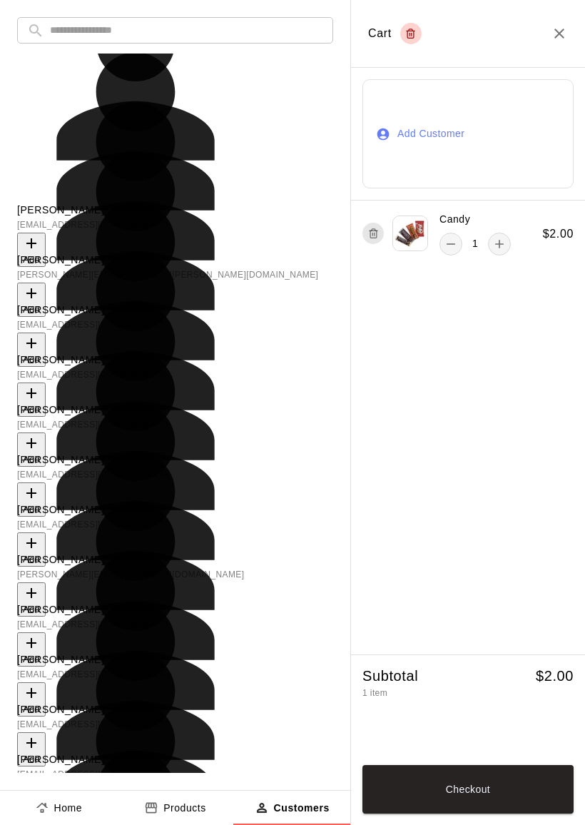
scroll to position [640, 0]
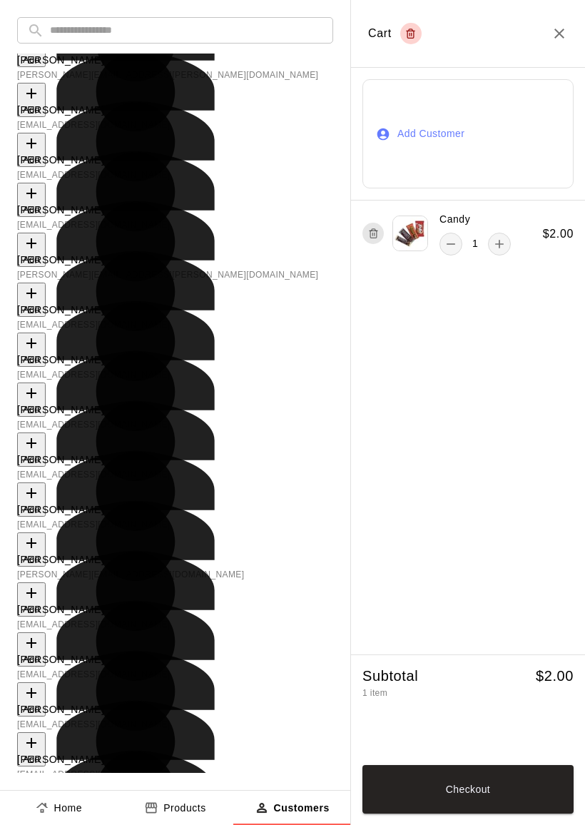
click at [556, 36] on icon "Close" at bounding box center [559, 33] width 17 height 17
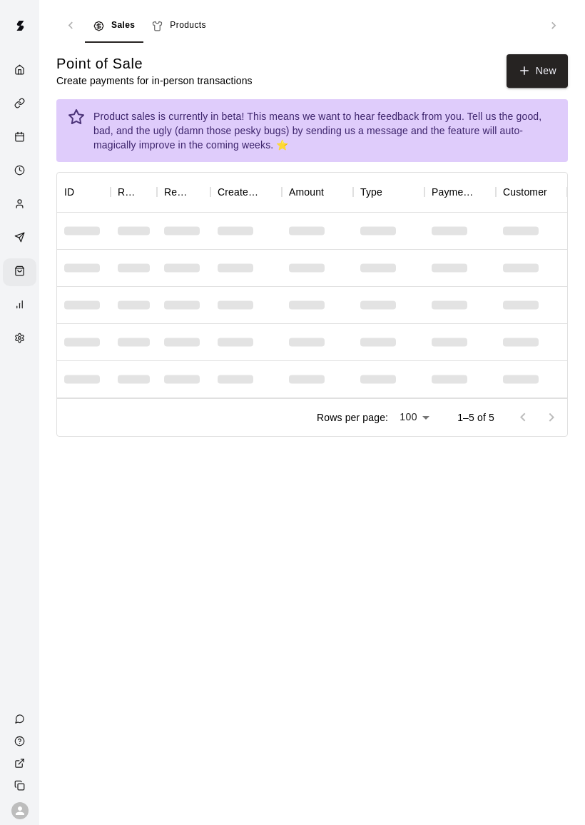
click at [20, 104] on icon "Services" at bounding box center [17, 105] width 5 height 6
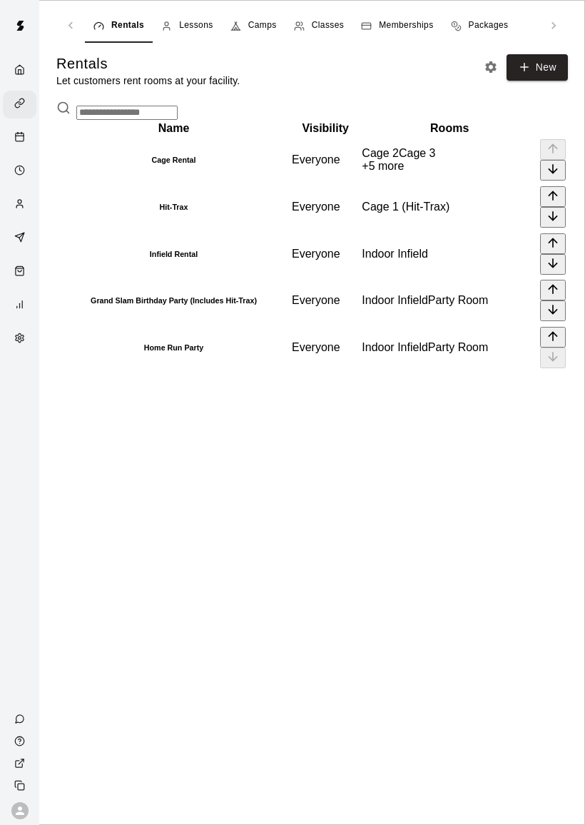
click at [96, 370] on th "Home Run Party" at bounding box center [174, 348] width 232 height 46
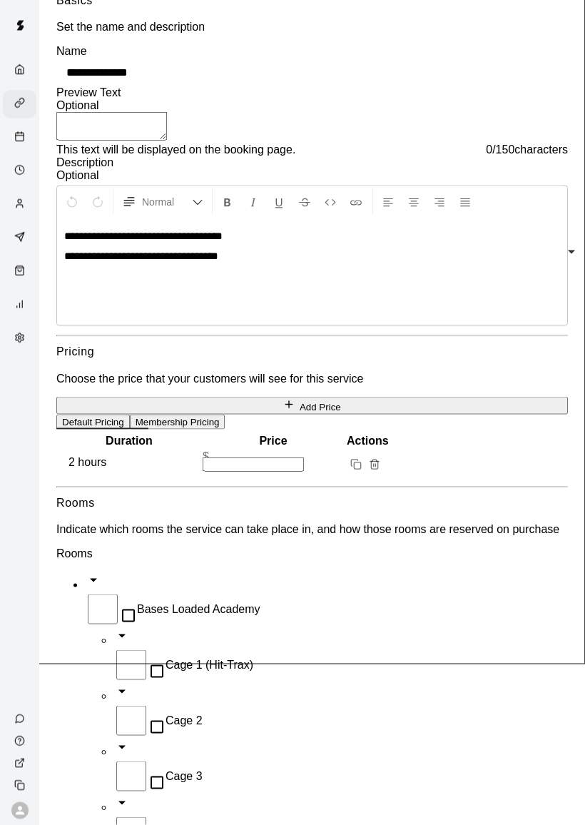
scroll to position [167, 0]
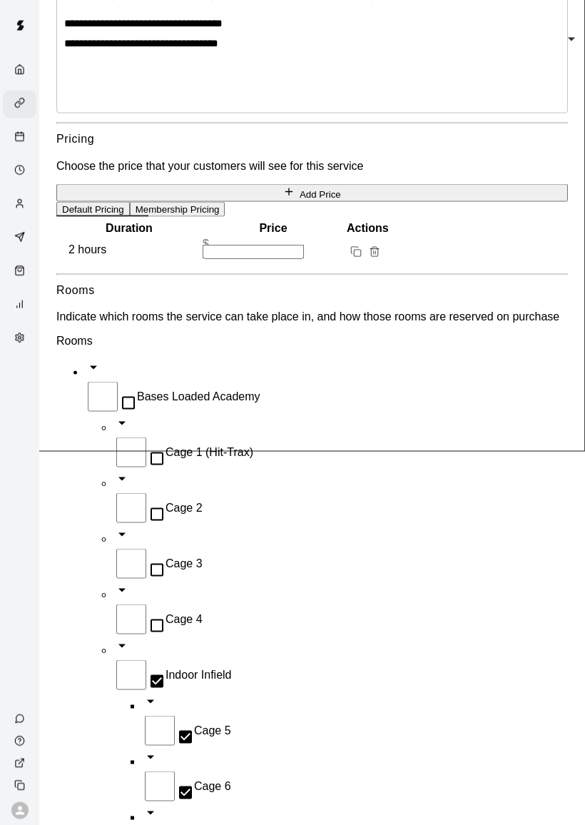
click at [211, 217] on button "Membership Pricing" at bounding box center [178, 209] width 96 height 15
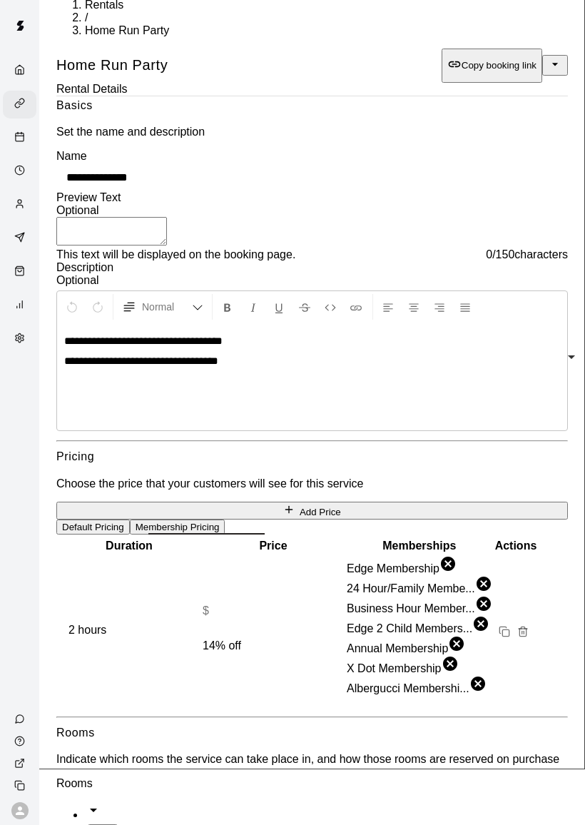
scroll to position [54, 0]
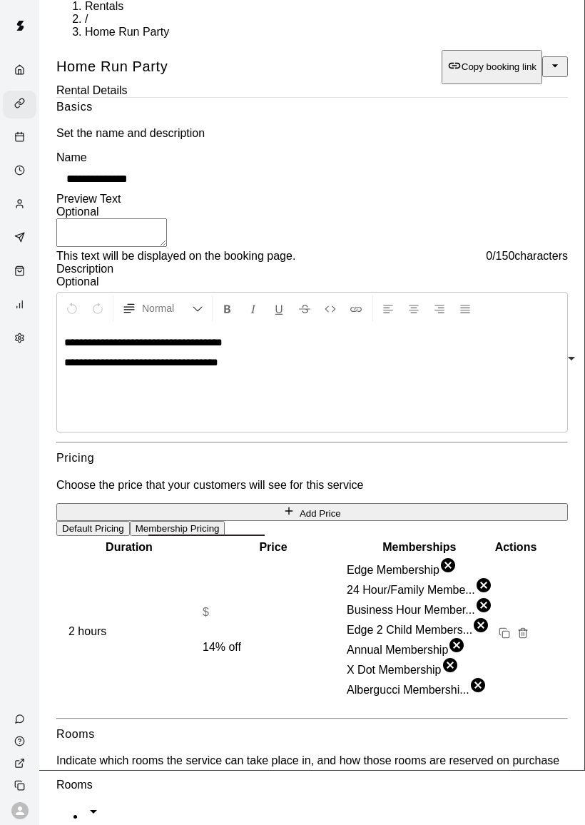
click at [21, 104] on icon "Services" at bounding box center [21, 102] width 5 height 6
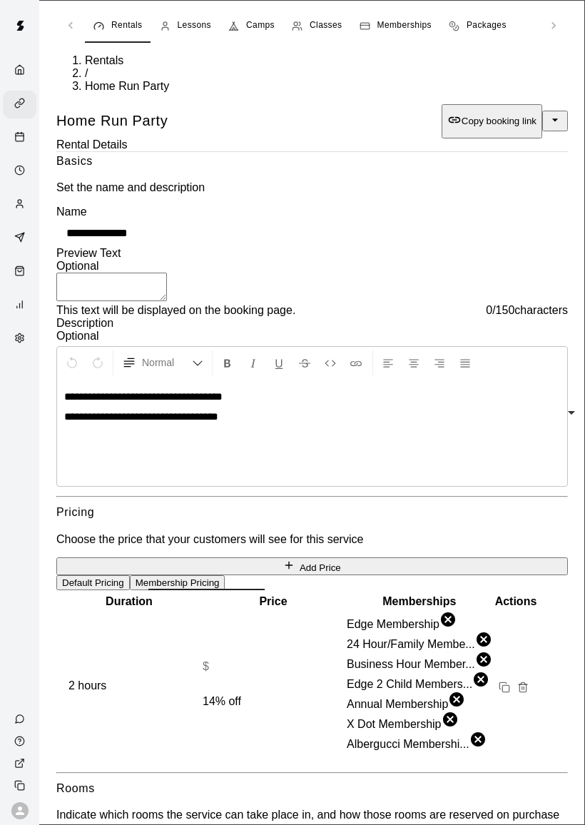
click at [21, 105] on icon "Services" at bounding box center [19, 103] width 11 height 11
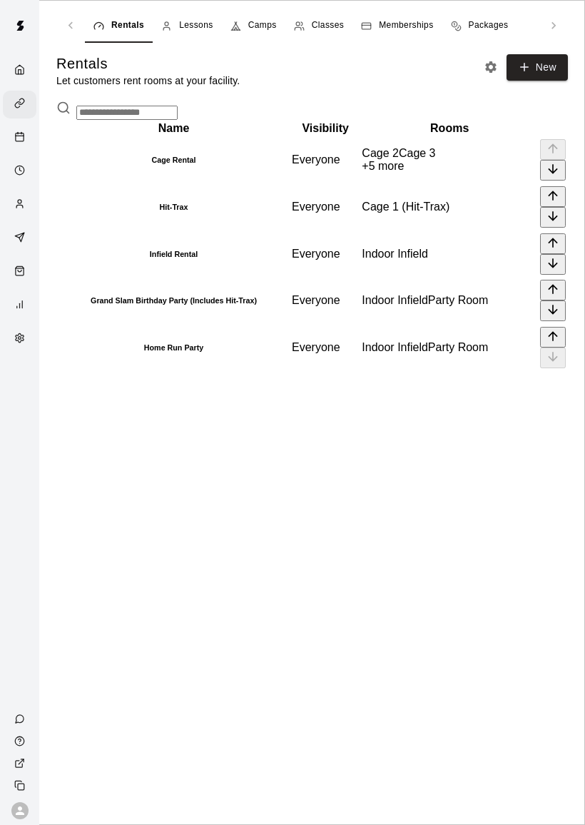
click at [227, 324] on th "Grand Slam Birthday Party (Includes Hit-Trax)" at bounding box center [174, 301] width 232 height 46
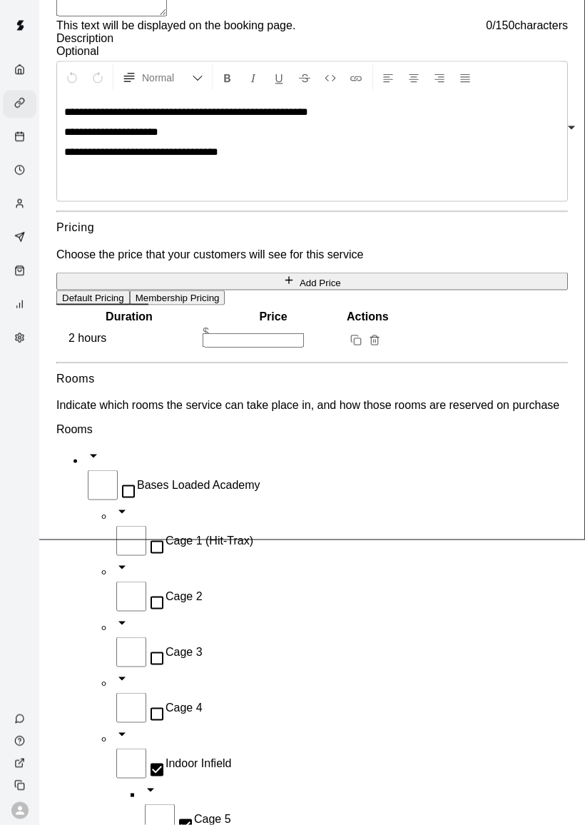
scroll to position [286, 0]
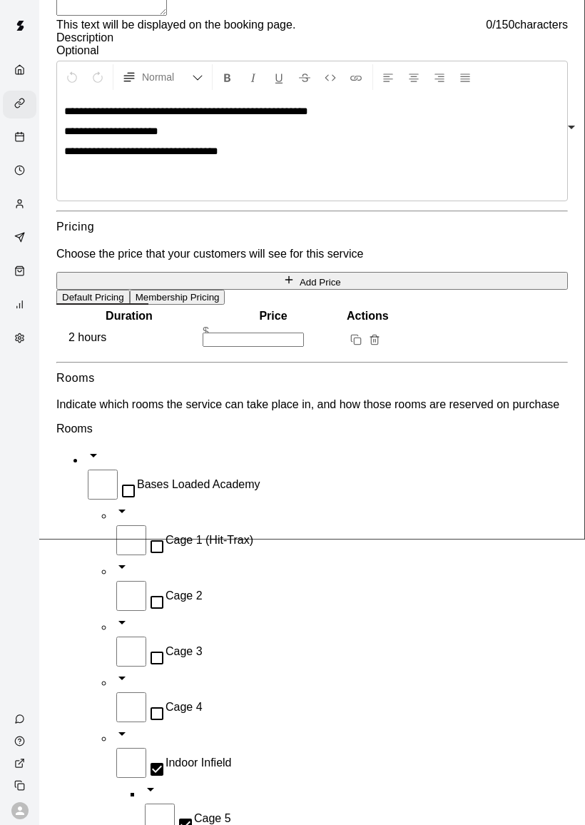
click at [74, 305] on button "Default Pricing" at bounding box center [93, 297] width 74 height 15
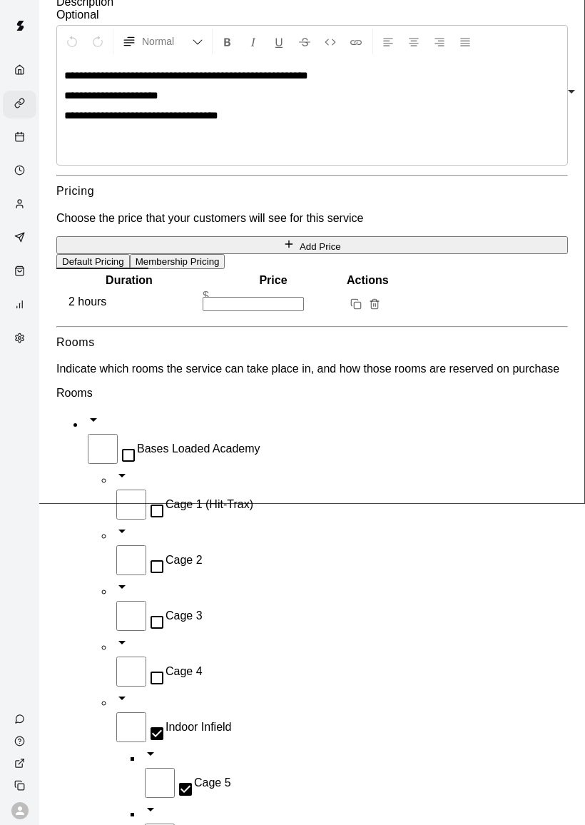
click at [217, 269] on button "Membership Pricing" at bounding box center [178, 261] width 96 height 15
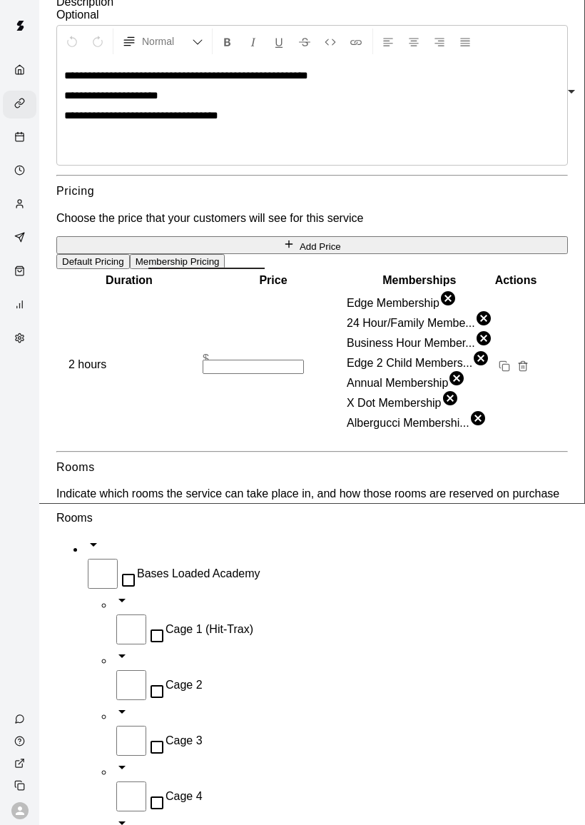
click at [104, 269] on button "Default Pricing" at bounding box center [93, 261] width 74 height 15
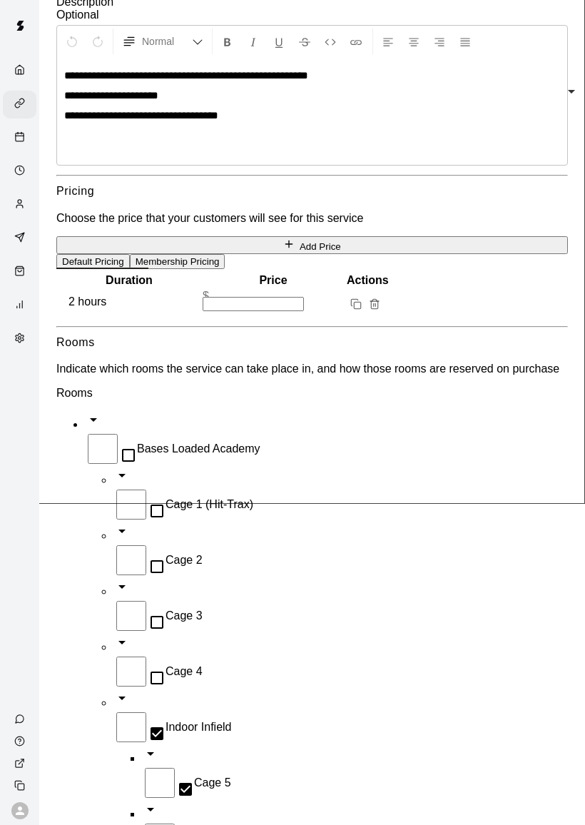
click at [226, 269] on button "Membership Pricing" at bounding box center [178, 261] width 96 height 15
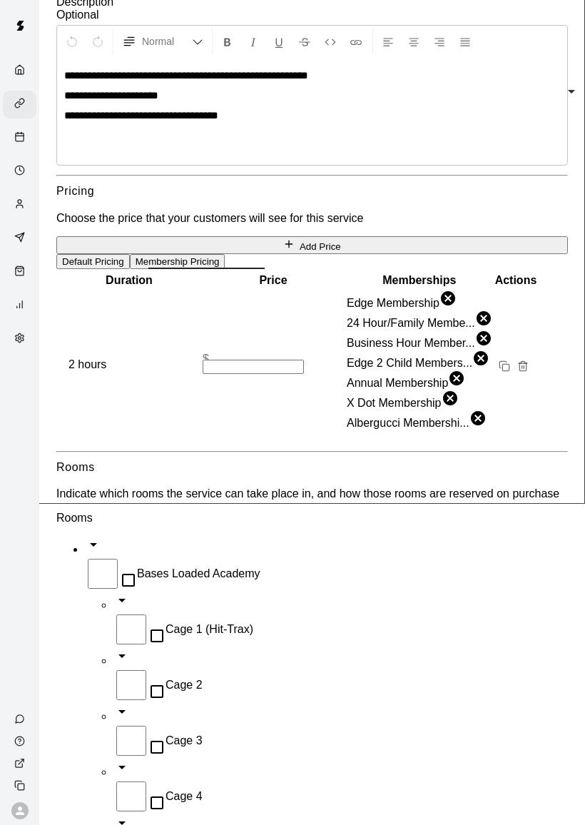
click at [126, 269] on button "Default Pricing" at bounding box center [93, 261] width 74 height 15
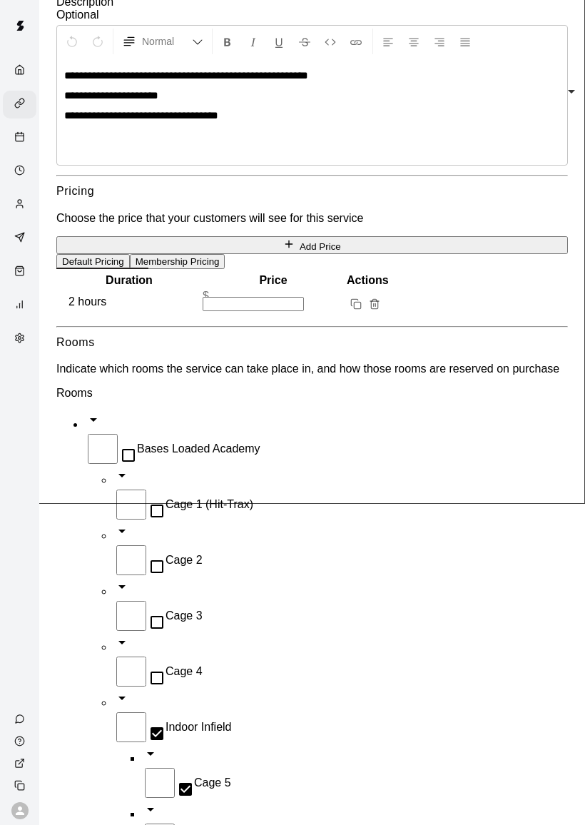
click at [226, 269] on button "Membership Pricing" at bounding box center [178, 261] width 96 height 15
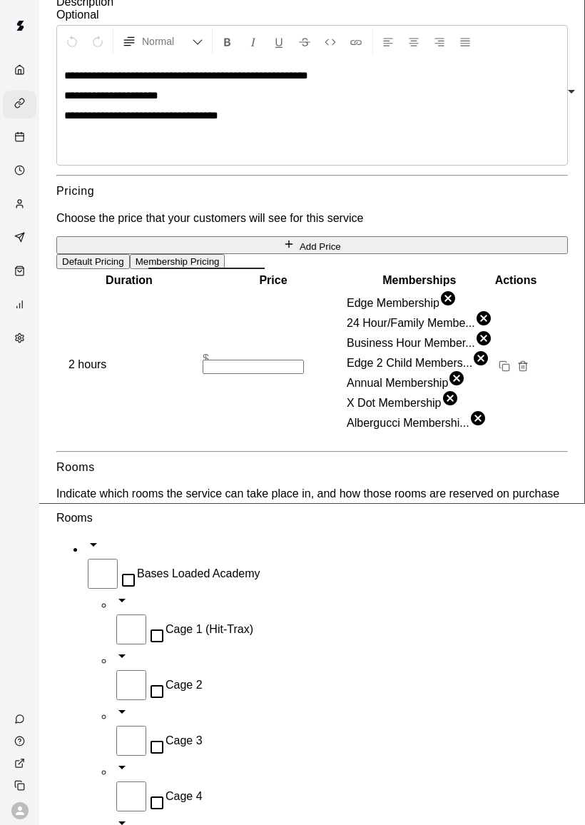
click at [126, 269] on button "Default Pricing" at bounding box center [93, 261] width 74 height 15
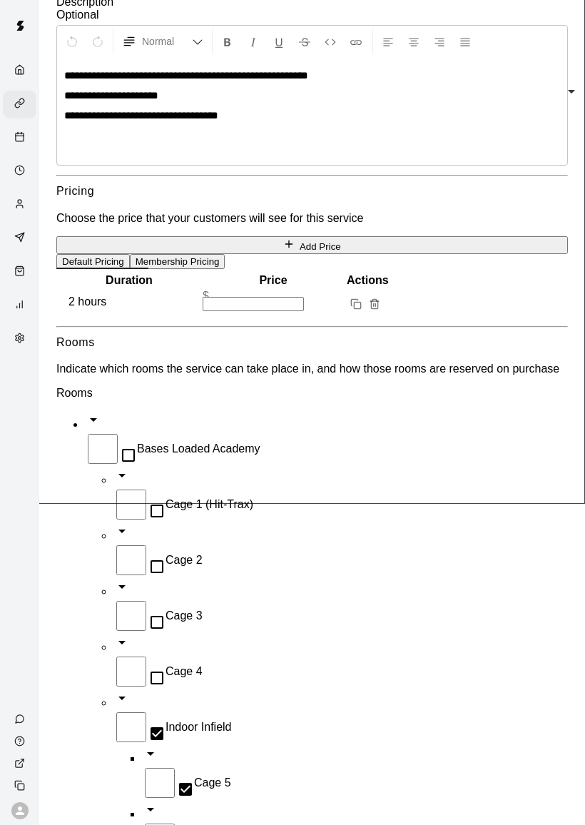
click at [20, 104] on icon "Services" at bounding box center [17, 105] width 5 height 6
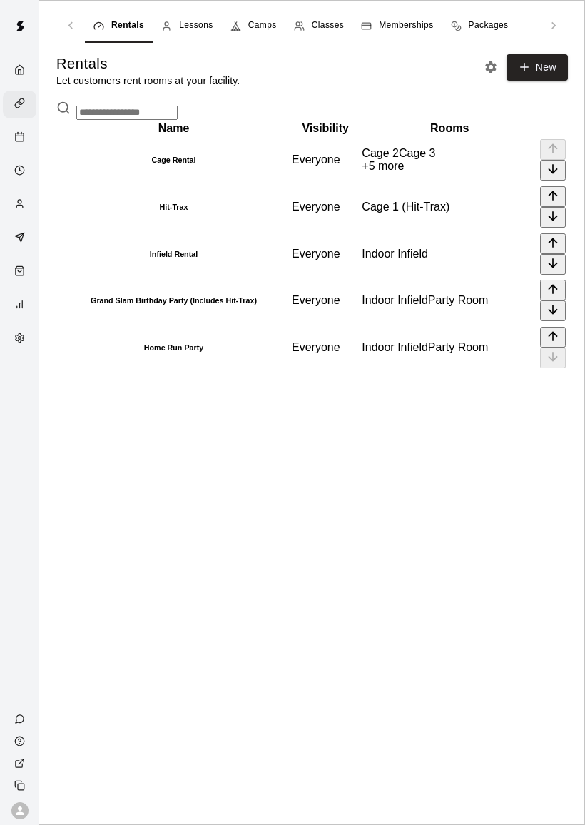
click at [228, 305] on h6 "Grand Slam Birthday Party (Includes Hit-Trax)" at bounding box center [174, 300] width 231 height 9
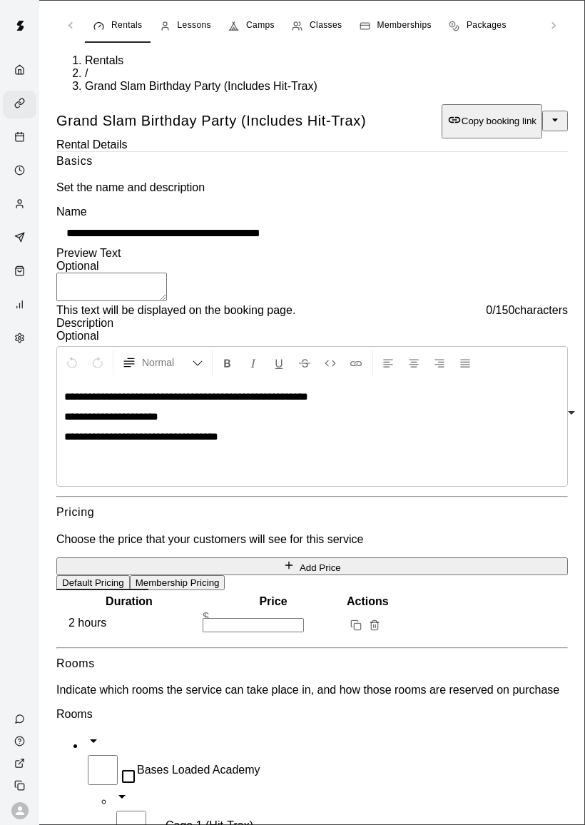
click at [27, 94] on div "Services" at bounding box center [20, 105] width 34 height 28
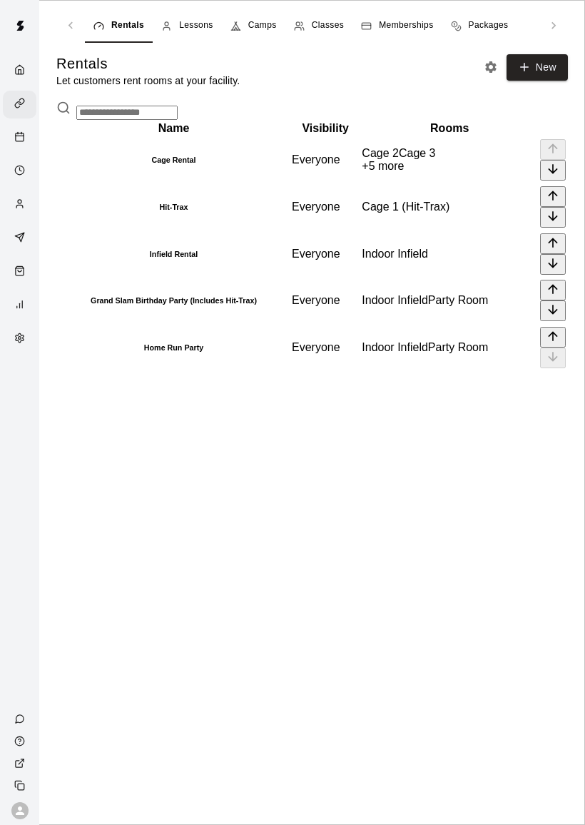
click at [212, 352] on h6 "Home Run Party" at bounding box center [174, 347] width 231 height 9
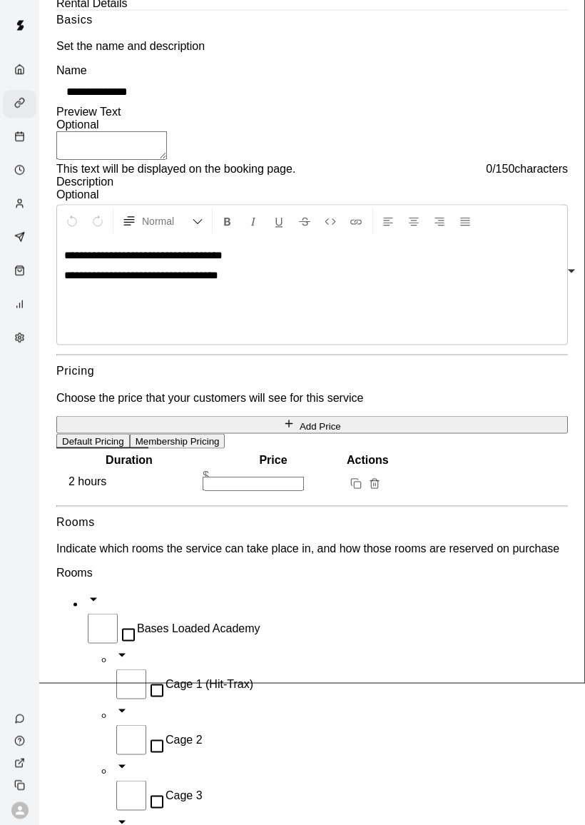
scroll to position [143, 0]
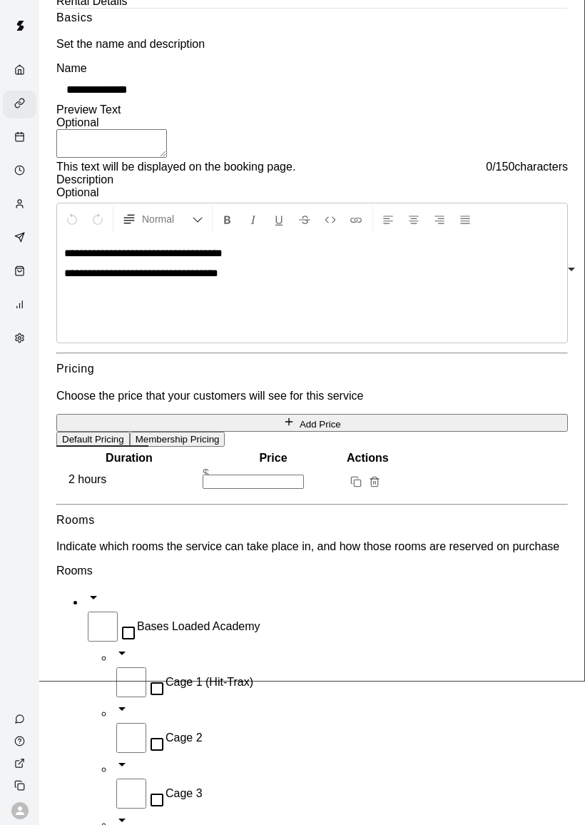
click at [226, 447] on button "Membership Pricing" at bounding box center [178, 439] width 96 height 15
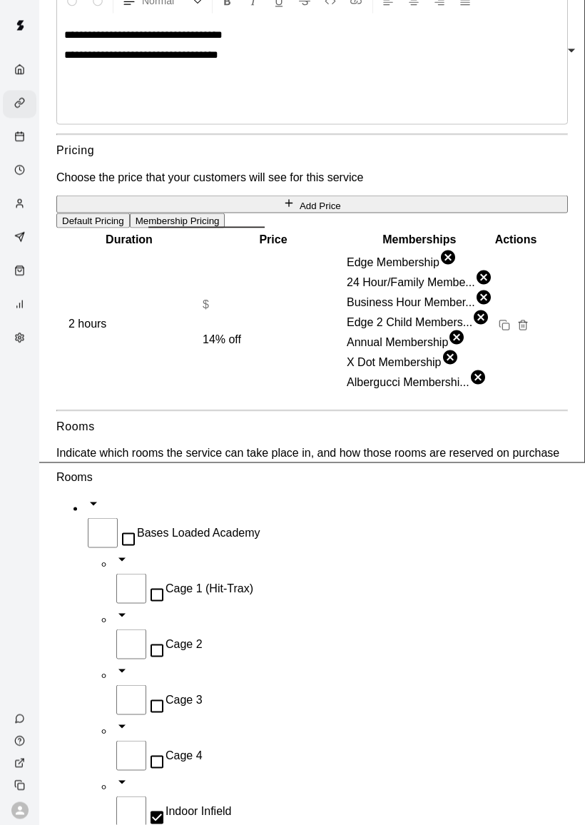
scroll to position [363, 0]
click at [18, 118] on div "Services" at bounding box center [20, 105] width 34 height 28
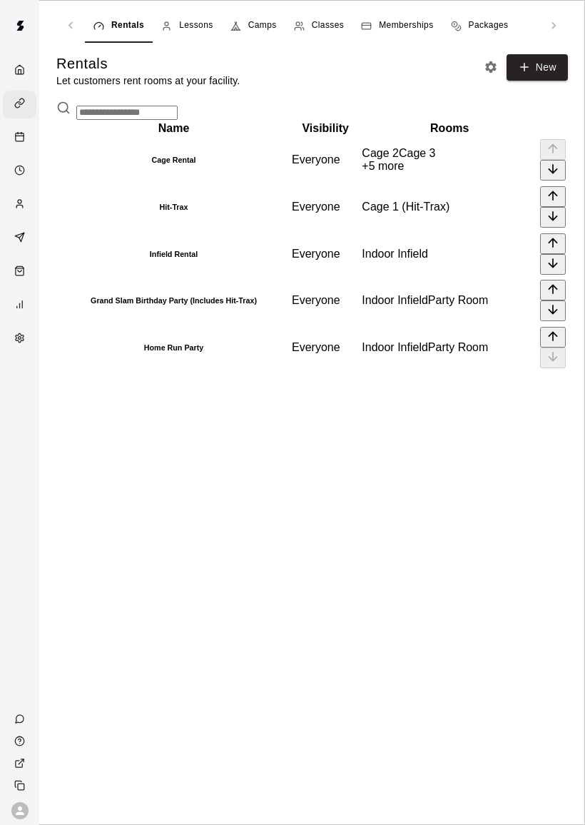
click at [12, 275] on div "Retail" at bounding box center [20, 272] width 34 height 28
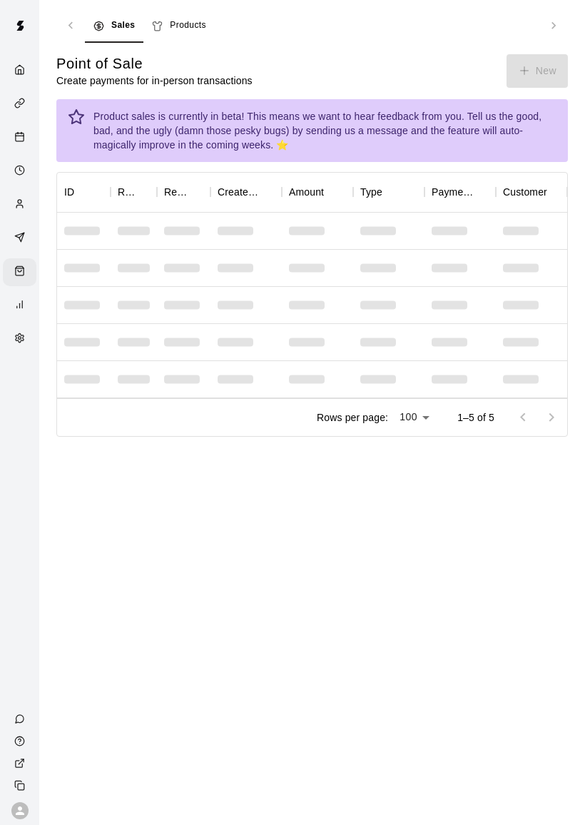
click at [531, 68] on div "Point of Sale Create payments for in-person transactions New" at bounding box center [312, 71] width 512 height 34
click at [534, 85] on div "Point of Sale Create payments for in-person transactions New" at bounding box center [312, 71] width 512 height 34
click at [536, 86] on div "Point of Sale Create payments for in-person transactions New" at bounding box center [312, 71] width 512 height 34
click at [538, 88] on div "Point of Sale Create payments for in-person transactions New Product sales is c…" at bounding box center [312, 245] width 512 height 383
click at [540, 90] on div "Point of Sale Create payments for in-person transactions New Product sales is c…" at bounding box center [312, 245] width 512 height 383
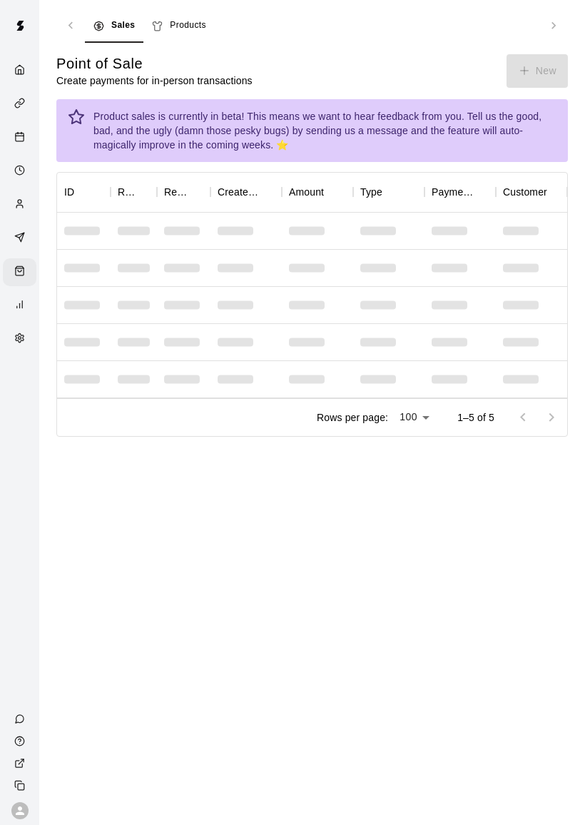
click at [542, 89] on div "Point of Sale Create payments for in-person transactions New Product sales is c…" at bounding box center [312, 245] width 512 height 383
click at [548, 83] on div "Point of Sale Create payments for in-person transactions New" at bounding box center [312, 71] width 512 height 34
click at [548, 77] on div "Point of Sale Create payments for in-person transactions New" at bounding box center [312, 71] width 512 height 34
click at [549, 74] on div "Point of Sale Create payments for in-person transactions New" at bounding box center [312, 71] width 512 height 34
click at [553, 79] on div "Point of Sale Create payments for in-person transactions New" at bounding box center [312, 71] width 512 height 34
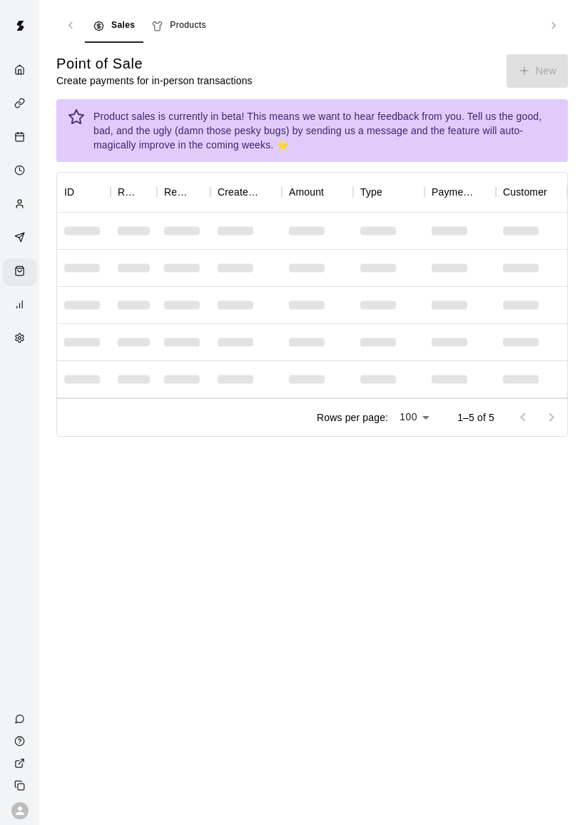
click at [548, 81] on div "Point of Sale Create payments for in-person transactions New" at bounding box center [312, 71] width 512 height 34
click at [548, 67] on div "Point of Sale Create payments for in-person transactions New" at bounding box center [312, 71] width 512 height 34
click at [550, 71] on div "Point of Sale Create payments for in-person transactions New" at bounding box center [312, 71] width 512 height 34
click at [528, 69] on icon "button" at bounding box center [524, 70] width 13 height 13
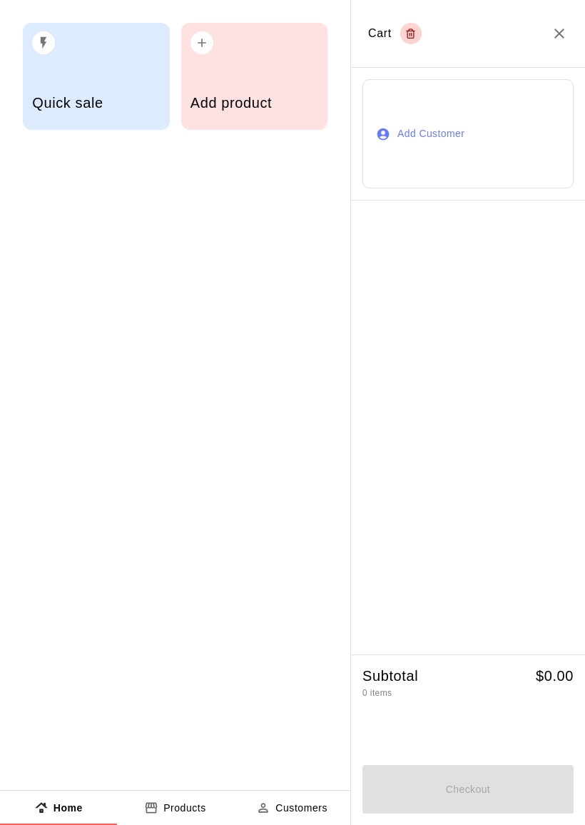
click at [242, 102] on h5 "Add product" at bounding box center [255, 103] width 128 height 19
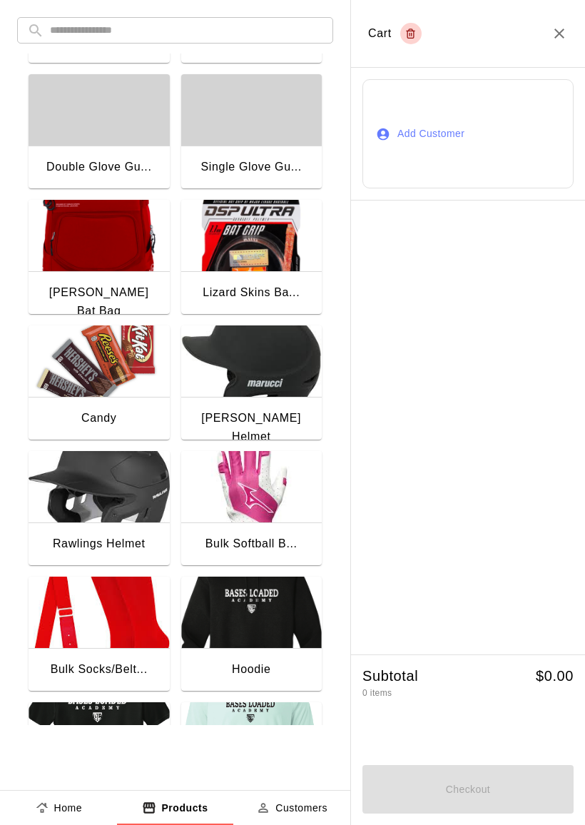
scroll to position [148, 0]
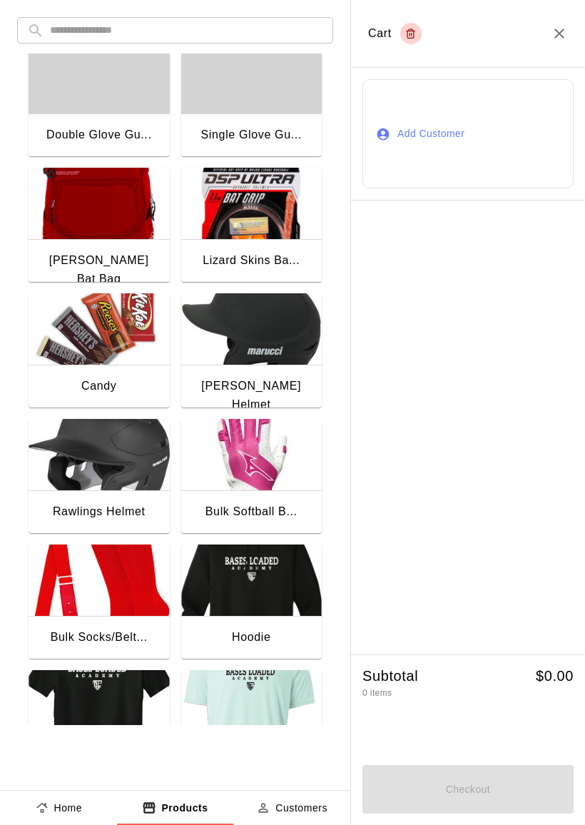
click at [114, 340] on img "button" at bounding box center [99, 328] width 141 height 71
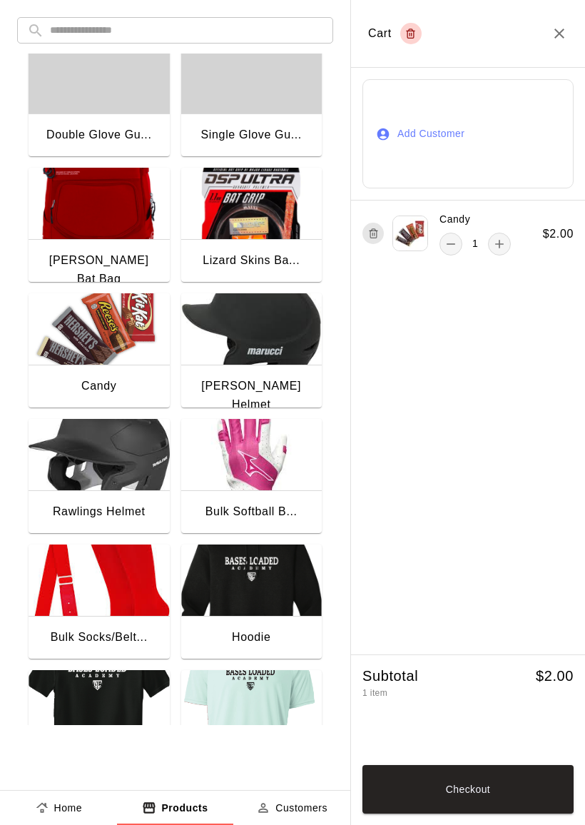
click at [525, 800] on button "Checkout" at bounding box center [468, 789] width 211 height 49
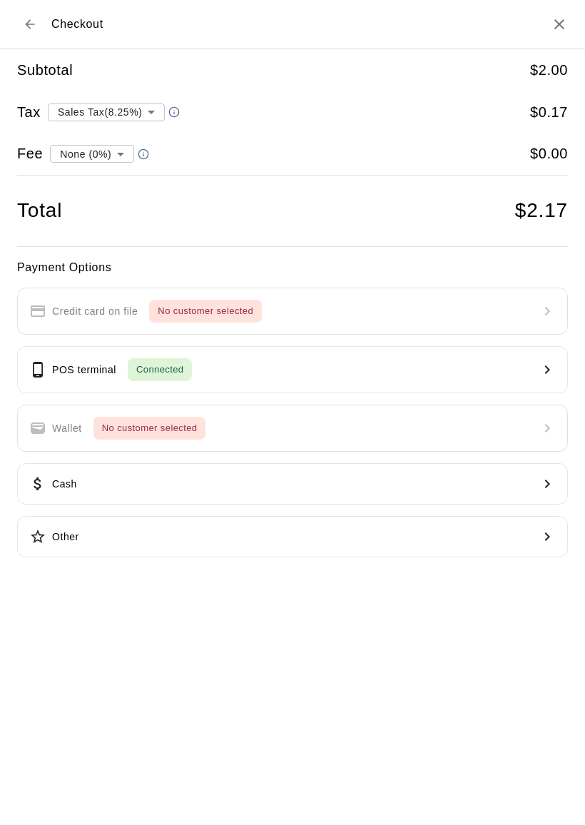
click at [222, 381] on button "POS terminal Connected" at bounding box center [292, 369] width 551 height 47
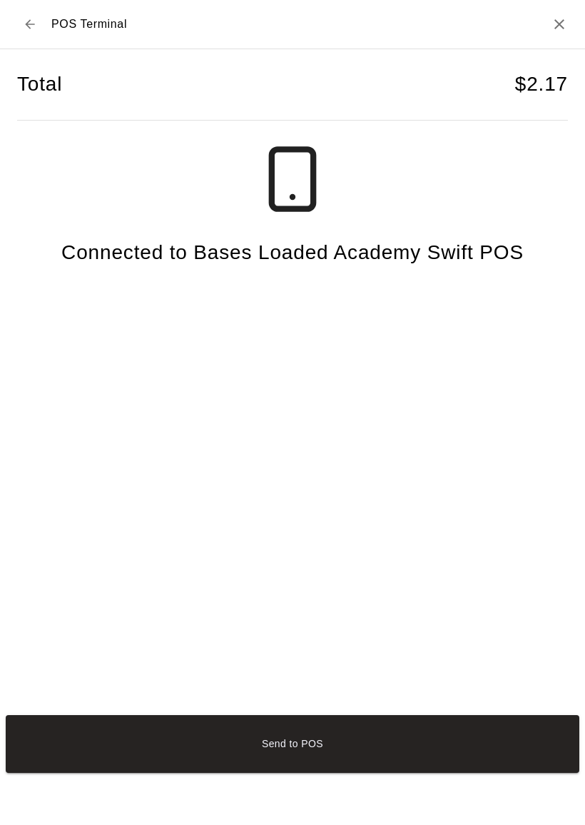
click at [76, 756] on button "Send to POS" at bounding box center [293, 744] width 574 height 58
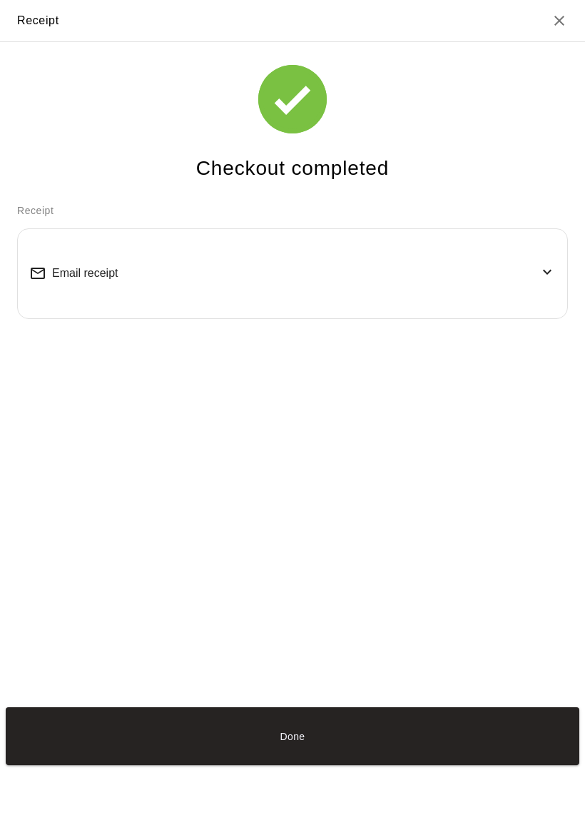
click at [142, 765] on button "Done" at bounding box center [293, 736] width 574 height 58
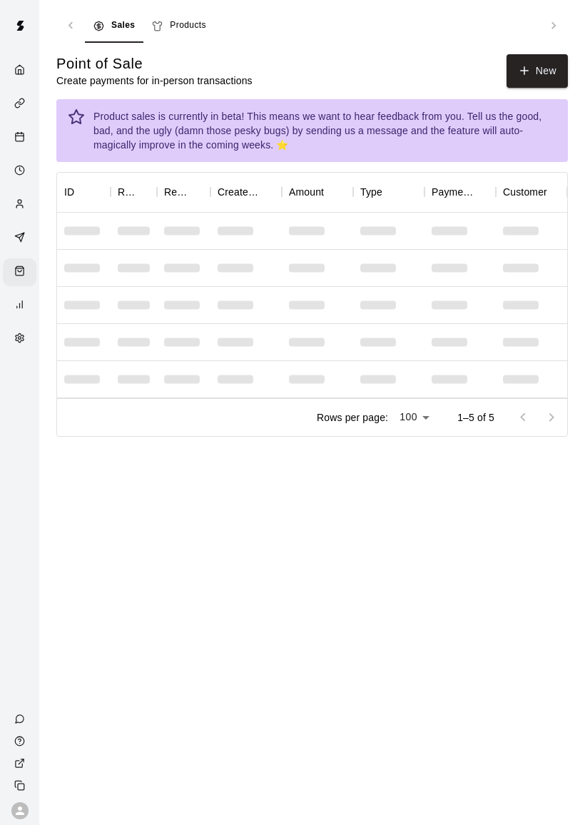
click at [540, 78] on button "New" at bounding box center [537, 71] width 61 height 34
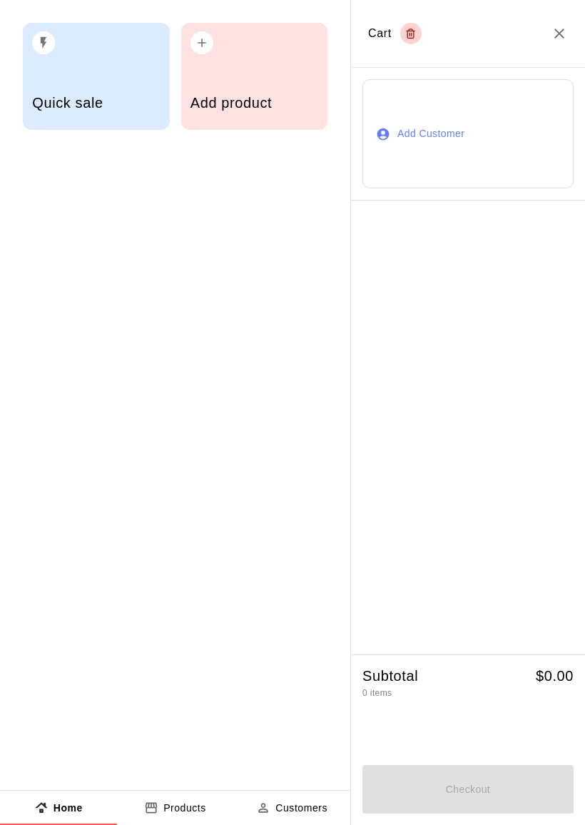
click at [242, 123] on div "Add product" at bounding box center [255, 104] width 128 height 51
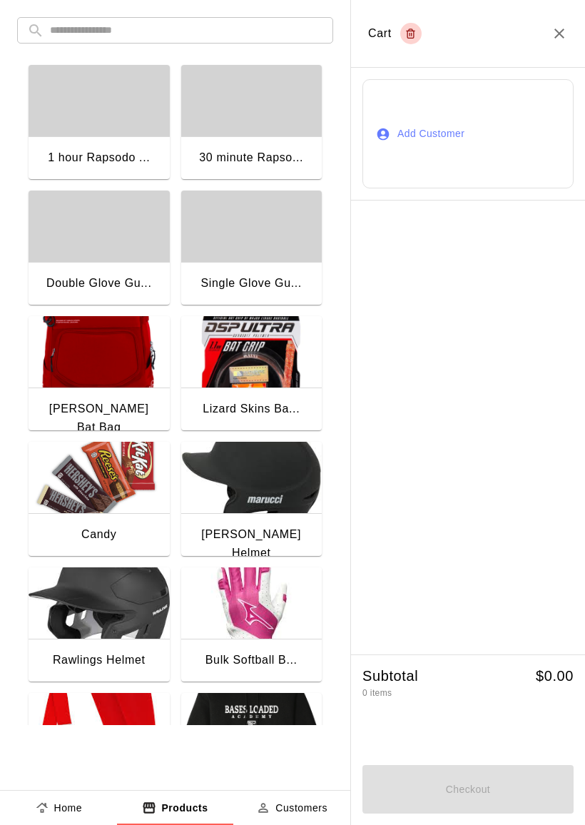
click at [81, 512] on img "button" at bounding box center [99, 477] width 141 height 71
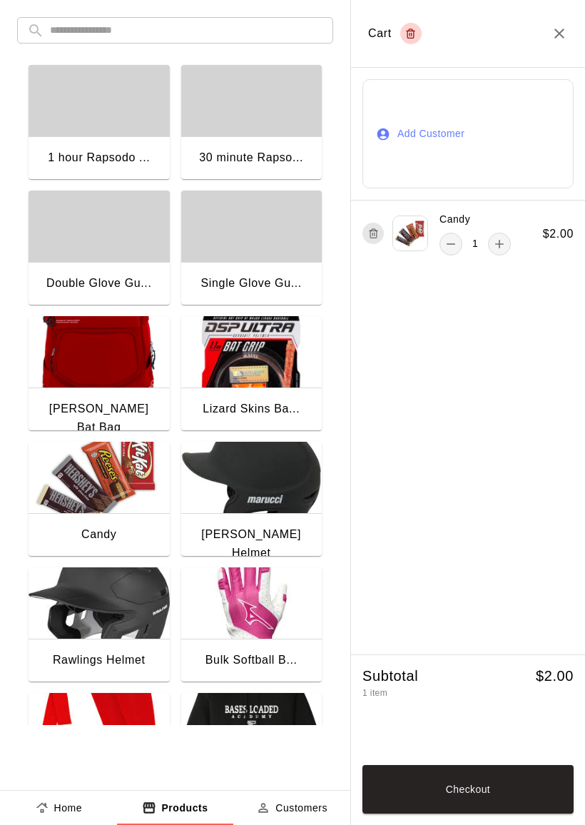
click at [81, 502] on img "button" at bounding box center [99, 477] width 141 height 71
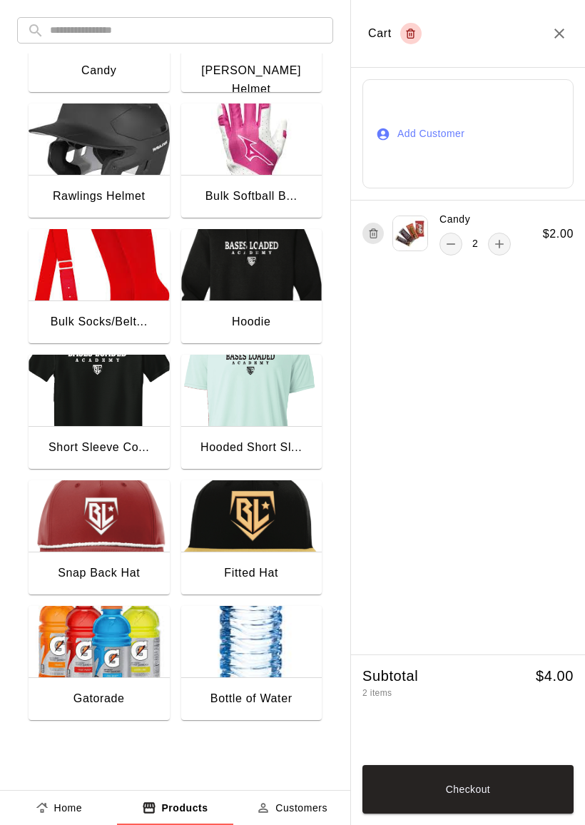
scroll to position [455, 0]
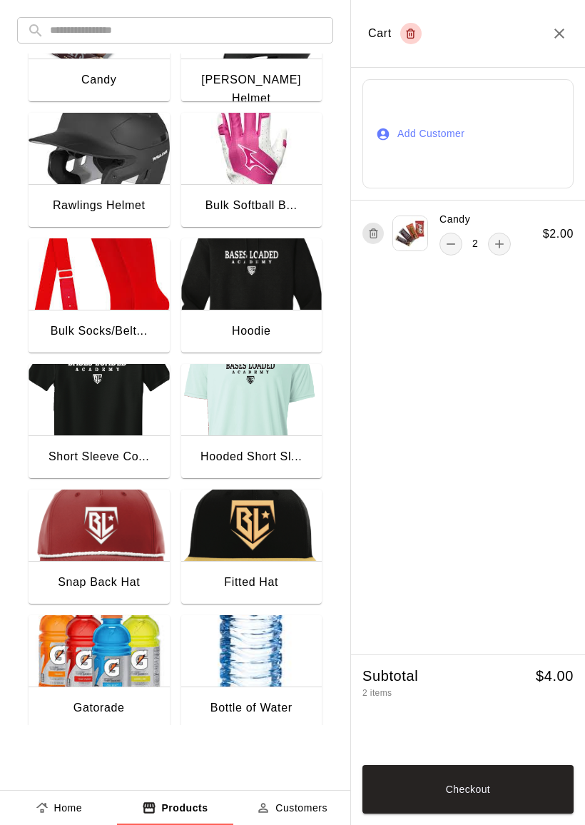
click at [104, 662] on img "button" at bounding box center [99, 650] width 141 height 71
click at [101, 670] on img "button" at bounding box center [99, 650] width 141 height 71
click at [450, 312] on icon "remove" at bounding box center [451, 310] width 14 height 14
click at [248, 681] on img "button" at bounding box center [251, 650] width 141 height 71
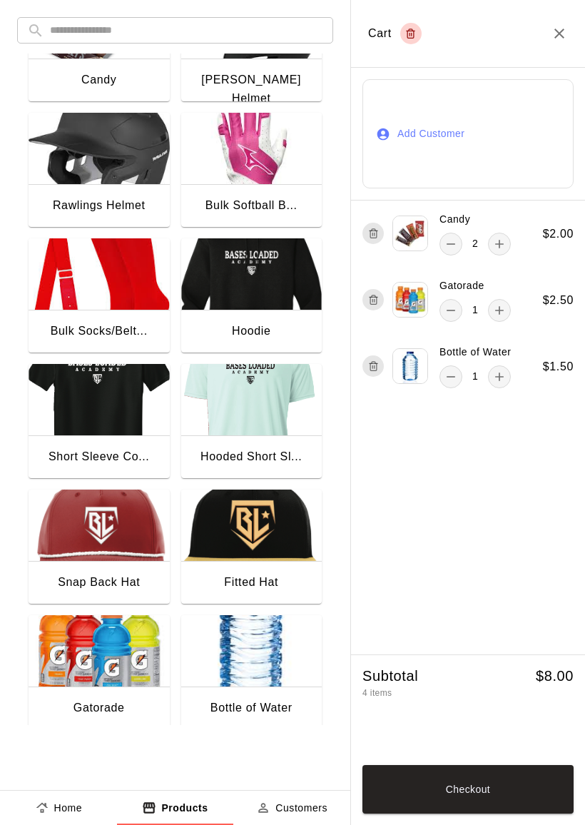
click at [511, 802] on button "Checkout" at bounding box center [468, 789] width 211 height 49
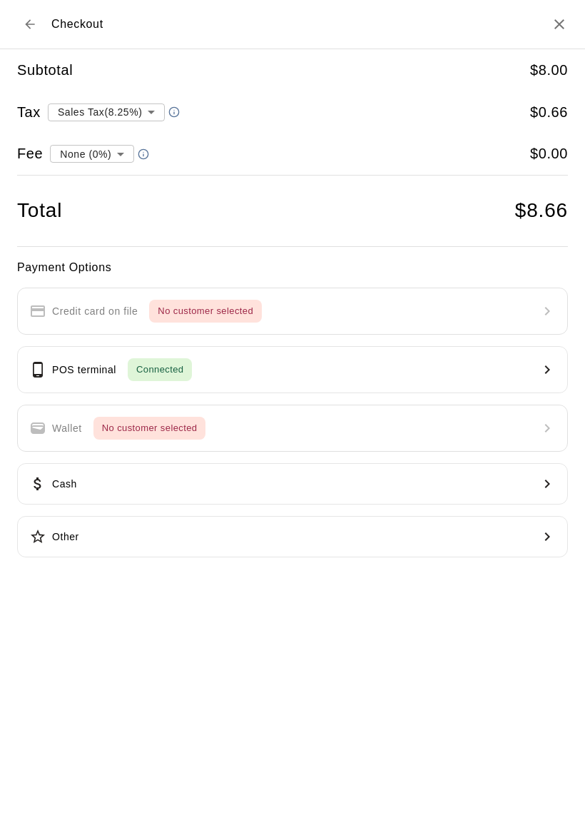
click at [475, 353] on button "POS terminal Connected" at bounding box center [292, 369] width 551 height 47
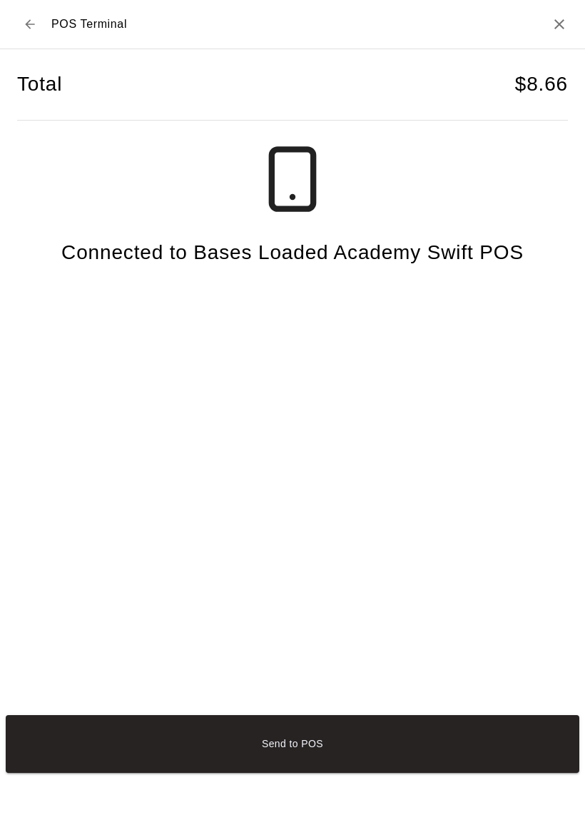
click at [520, 750] on button "Send to POS" at bounding box center [293, 744] width 574 height 58
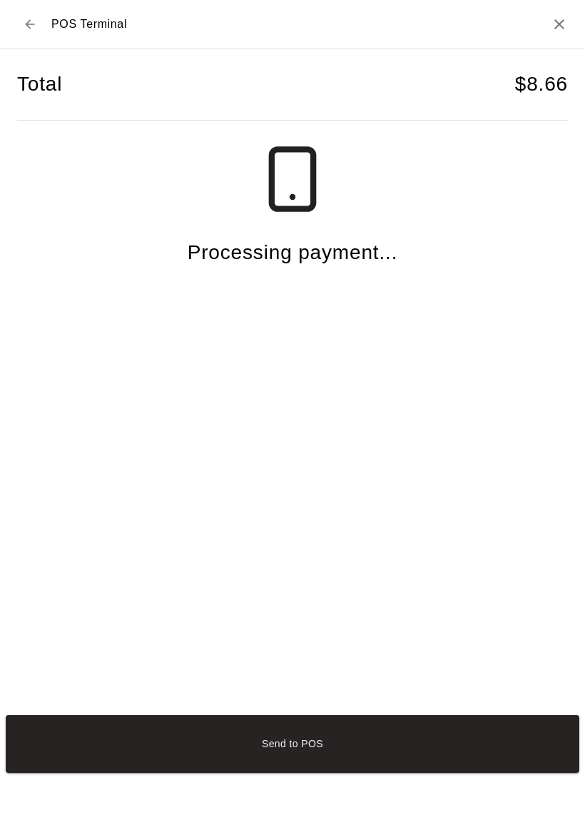
click at [79, 750] on button "Send to POS" at bounding box center [293, 744] width 574 height 58
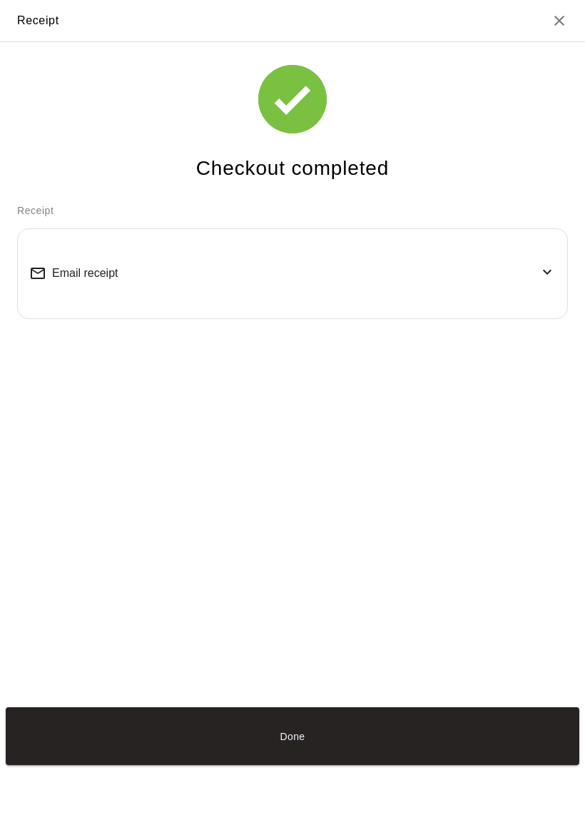
click at [87, 755] on button "Done" at bounding box center [293, 736] width 574 height 58
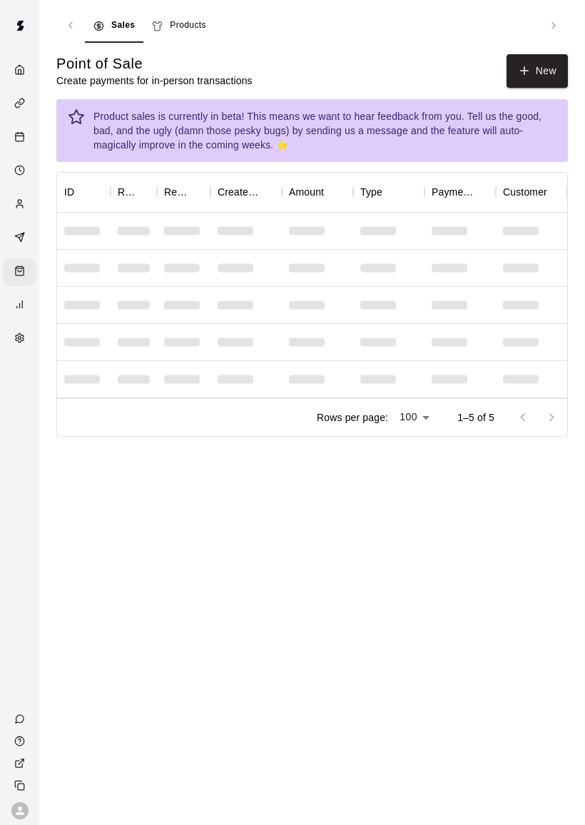
click at [522, 59] on button "New" at bounding box center [537, 71] width 61 height 34
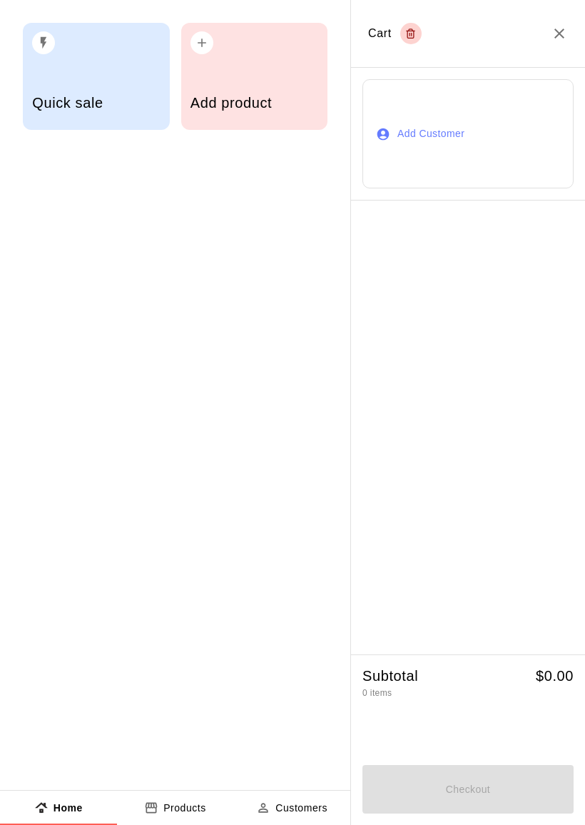
click at [233, 66] on div "Add product" at bounding box center [254, 76] width 147 height 107
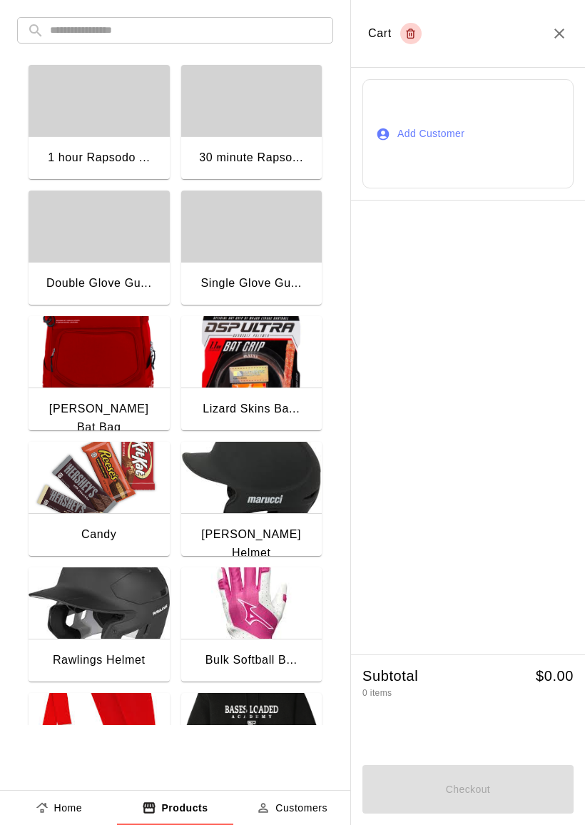
click at [79, 493] on img "button" at bounding box center [99, 477] width 141 height 71
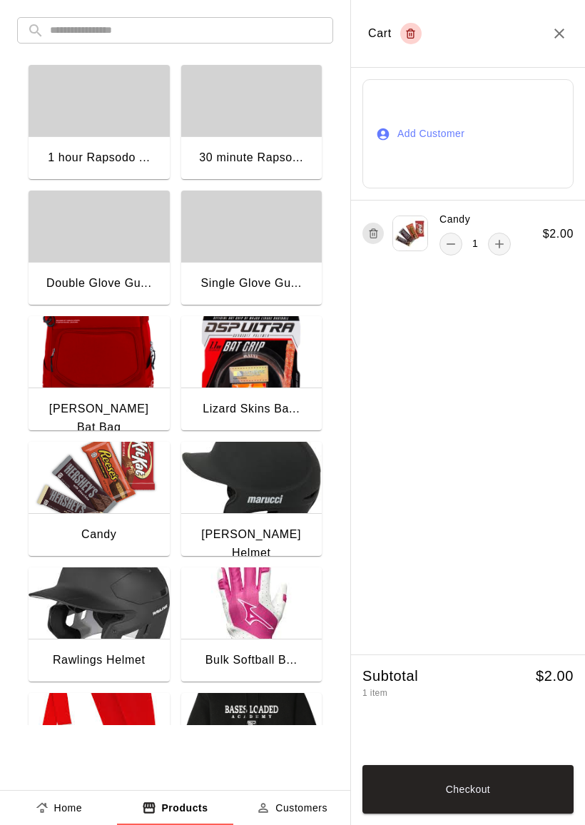
click at [464, 782] on button "Checkout" at bounding box center [468, 789] width 211 height 49
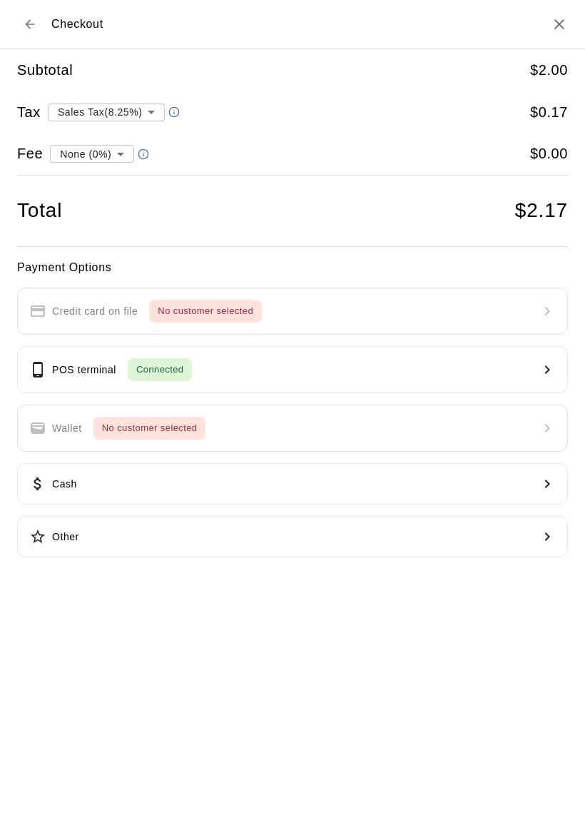
click at [465, 359] on button "POS terminal Connected" at bounding box center [292, 369] width 551 height 47
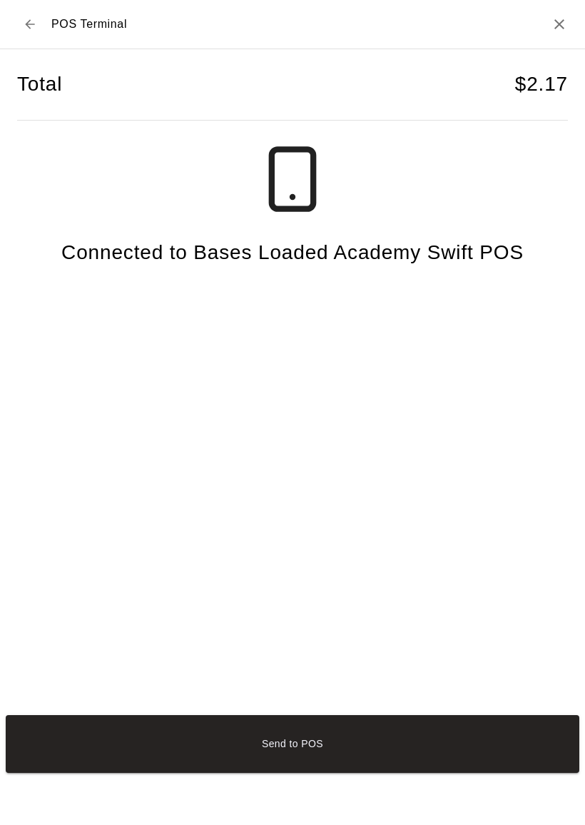
click at [494, 749] on button "Send to POS" at bounding box center [293, 744] width 574 height 58
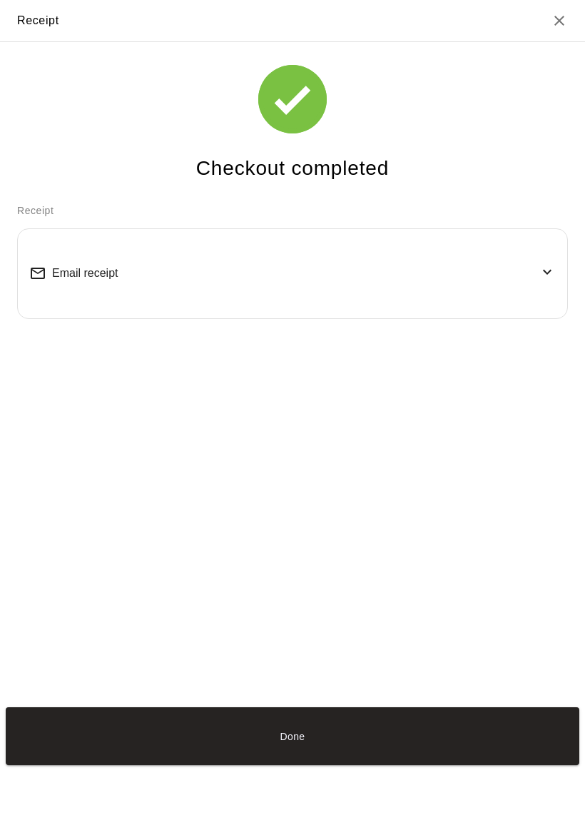
click at [121, 757] on button "Done" at bounding box center [293, 736] width 574 height 58
